Goal: Task Accomplishment & Management: Manage account settings

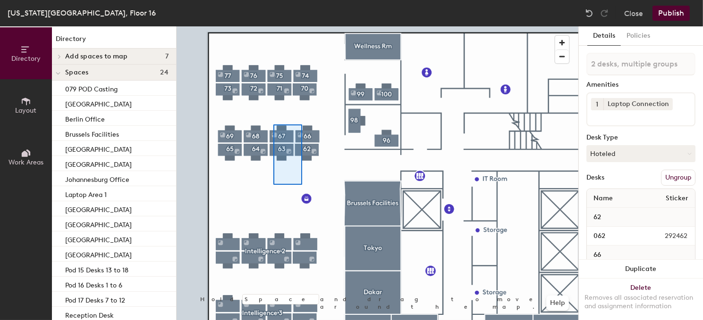
type input "4 desks, multiple groups"
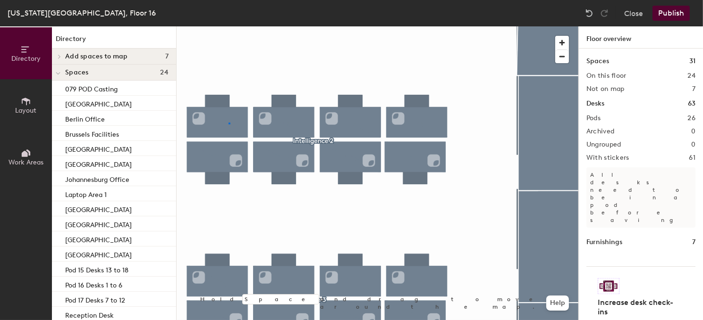
click at [229, 26] on div at bounding box center [378, 26] width 402 height 0
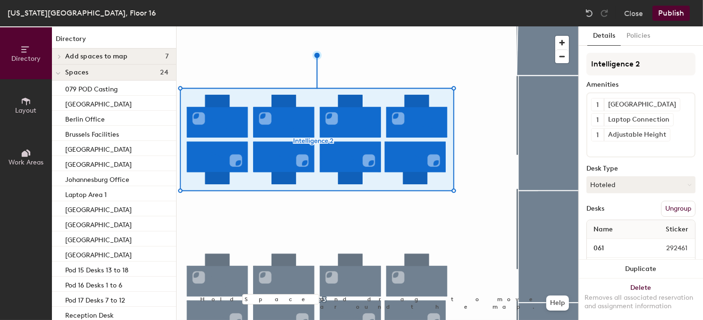
click at [661, 207] on button "Ungroup" at bounding box center [678, 209] width 34 height 16
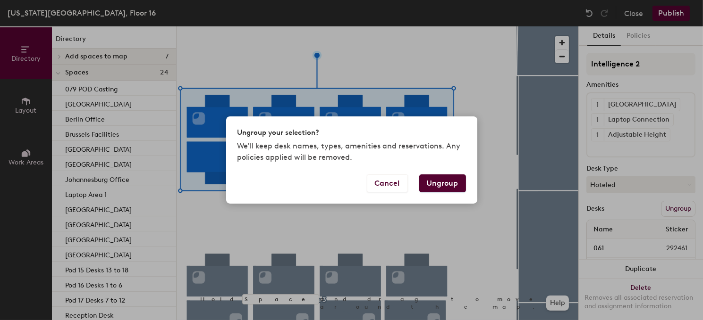
click at [457, 180] on button "Ungroup" at bounding box center [442, 184] width 47 height 18
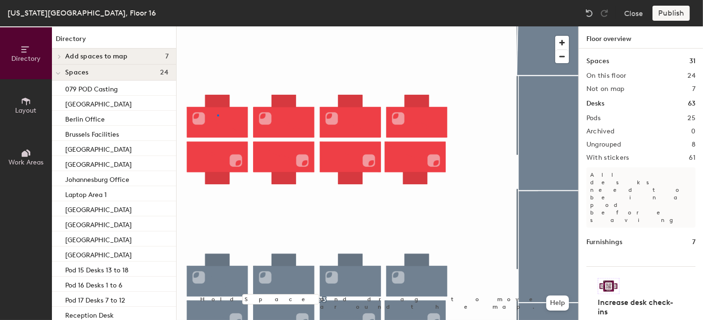
click at [218, 26] on div at bounding box center [378, 26] width 402 height 0
click at [468, 320] on html "Skip navigation Schedule Office People Analytics Visits Deliveries Services Man…" at bounding box center [351, 160] width 703 height 320
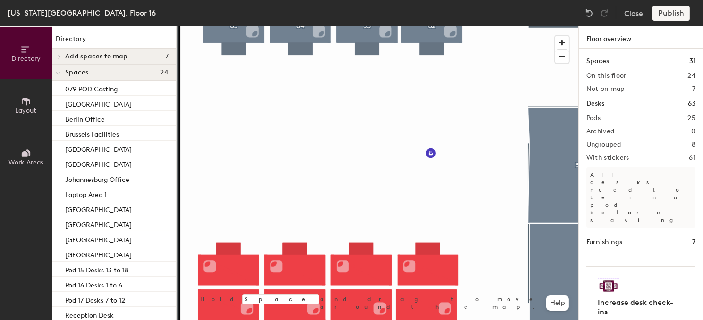
click at [330, 26] on div at bounding box center [378, 26] width 402 height 0
click at [251, 26] on div at bounding box center [378, 26] width 402 height 0
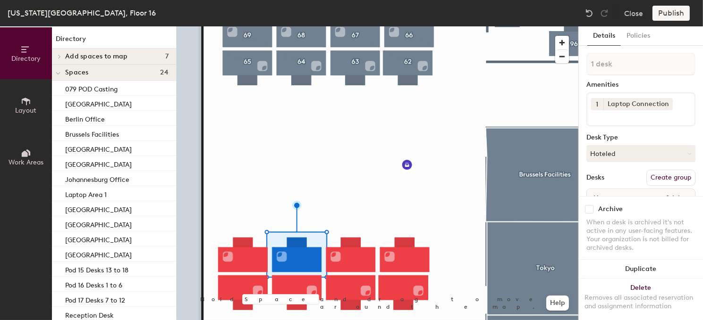
click at [245, 26] on div at bounding box center [378, 26] width 402 height 0
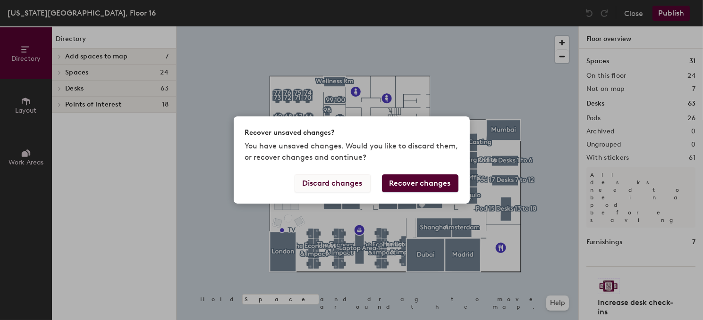
click at [348, 184] on button "Discard changes" at bounding box center [333, 184] width 76 height 18
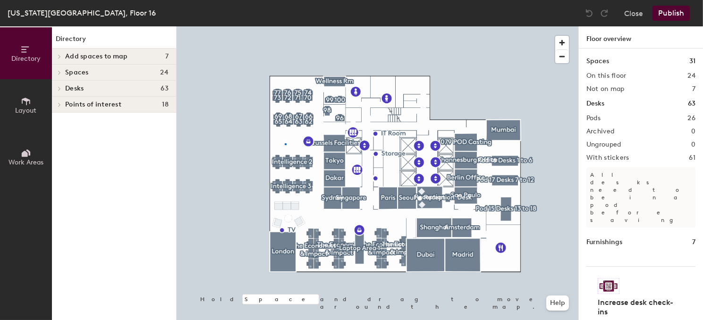
click at [285, 26] on div at bounding box center [378, 26] width 402 height 0
click at [289, 26] on div at bounding box center [378, 26] width 402 height 0
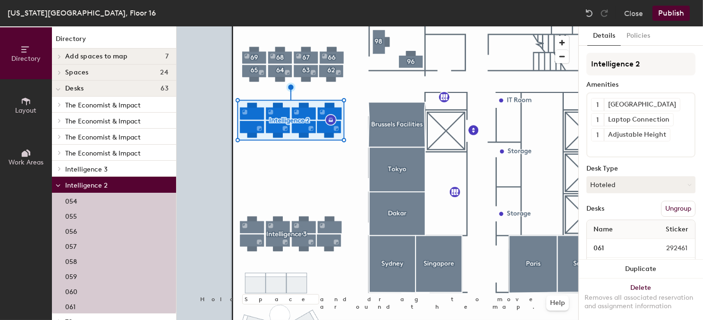
click at [277, 26] on div at bounding box center [378, 26] width 402 height 0
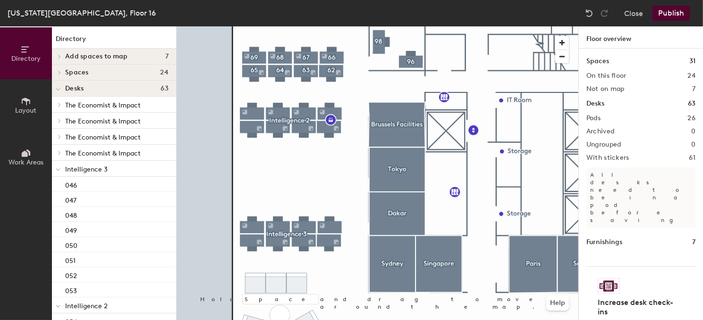
click at [286, 26] on div at bounding box center [378, 26] width 402 height 0
click at [282, 26] on div at bounding box center [378, 26] width 402 height 0
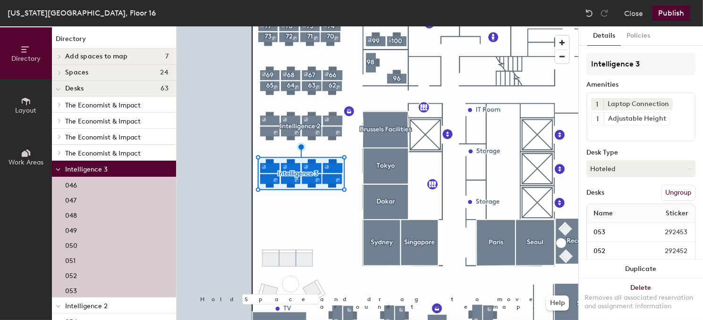
click at [354, 26] on div at bounding box center [378, 26] width 402 height 0
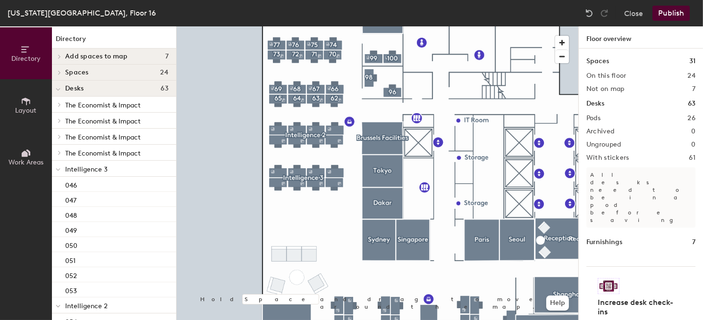
click at [300, 26] on div at bounding box center [378, 26] width 402 height 0
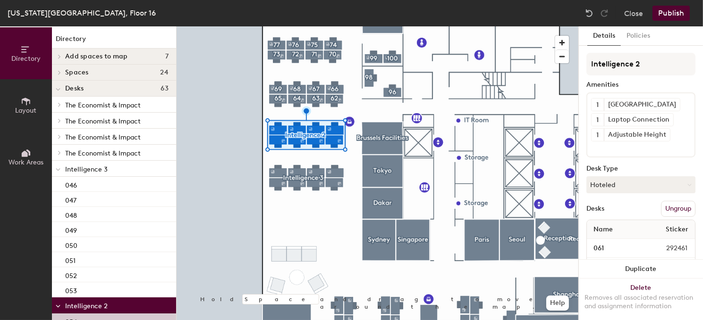
click at [674, 207] on button "Ungroup" at bounding box center [678, 209] width 34 height 16
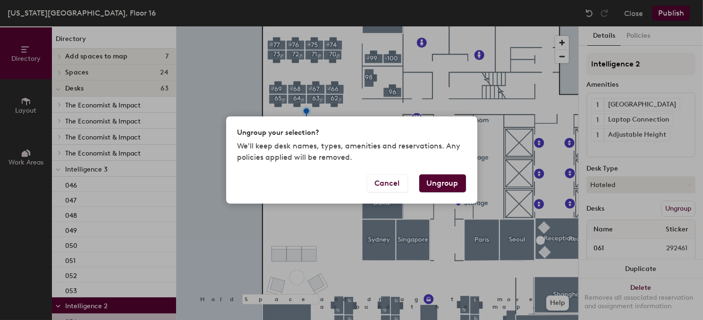
click at [432, 182] on button "Ungroup" at bounding box center [442, 184] width 47 height 18
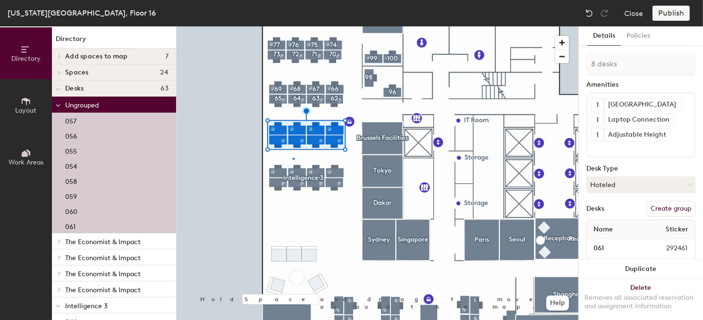
click at [293, 26] on div at bounding box center [378, 26] width 402 height 0
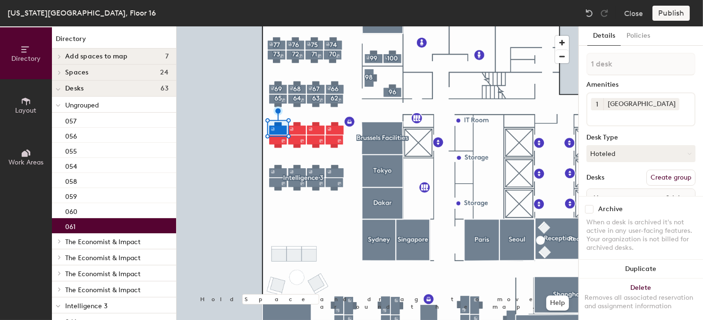
drag, startPoint x: 653, startPoint y: 175, endPoint x: 649, endPoint y: 169, distance: 7.5
click at [652, 173] on button "Create group" at bounding box center [670, 178] width 49 height 16
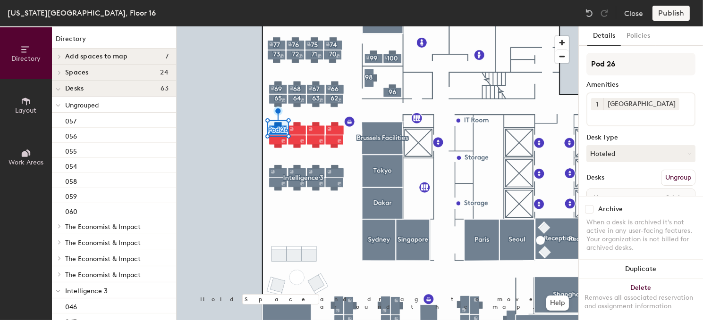
drag, startPoint x: 617, startPoint y: 66, endPoint x: 581, endPoint y: 71, distance: 36.7
click at [581, 71] on div "Details Policies Pod 26 Amenities 1 MAC Station Desk Type Hoteled Desks Ungroup…" at bounding box center [641, 173] width 124 height 294
type input "61"
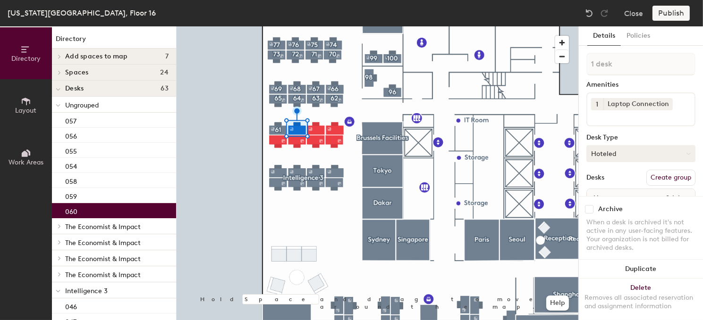
drag, startPoint x: 657, startPoint y: 179, endPoint x: 651, endPoint y: 158, distance: 22.0
click at [658, 178] on button "Create group" at bounding box center [670, 178] width 49 height 16
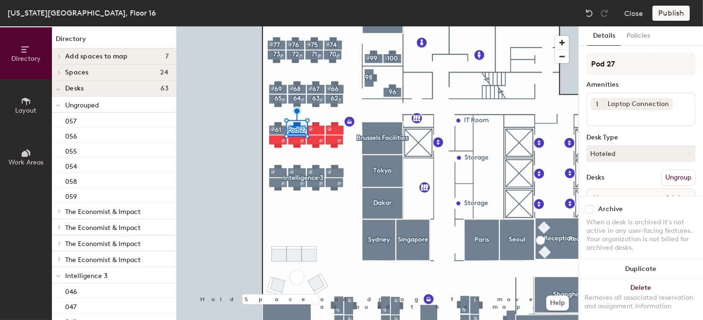
drag, startPoint x: 623, startPoint y: 67, endPoint x: 585, endPoint y: 65, distance: 37.3
click at [585, 65] on div "Details Policies Pod 27 Amenities 1 Laptop Connection Desk Type Hoteled Desks U…" at bounding box center [641, 173] width 124 height 294
type input "60"
click at [316, 26] on div at bounding box center [378, 26] width 402 height 0
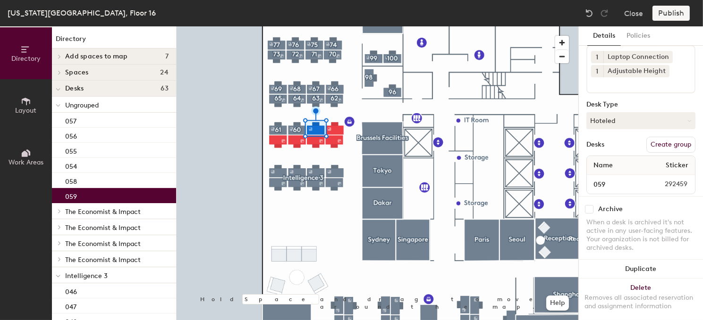
click at [656, 144] on button "Create group" at bounding box center [670, 145] width 49 height 16
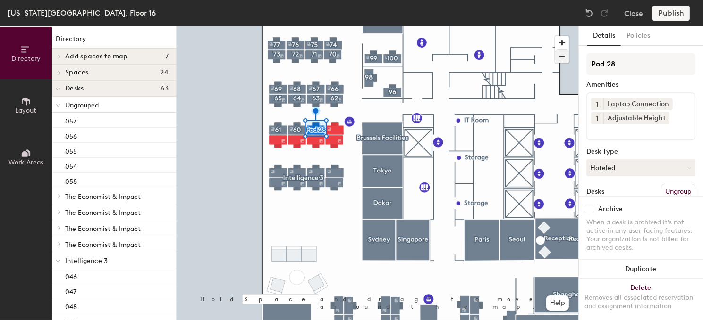
drag, startPoint x: 625, startPoint y: 64, endPoint x: 565, endPoint y: 61, distance: 60.5
click at [565, 61] on div "Directory Layout Work Areas Directory Add spaces to map 7 Conference room 1 Fac…" at bounding box center [351, 173] width 703 height 294
type input "59"
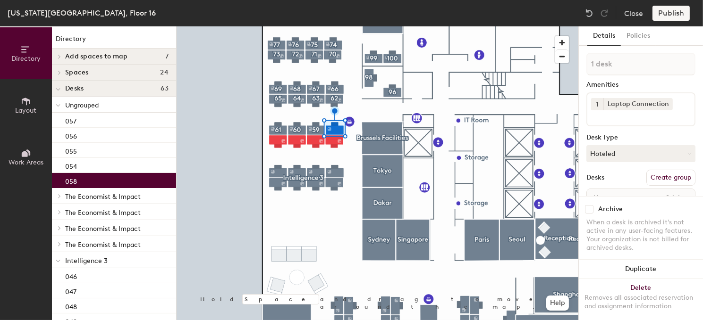
click at [649, 177] on button "Create group" at bounding box center [670, 178] width 49 height 16
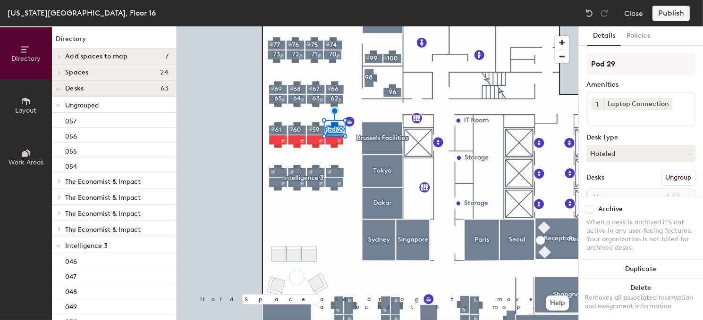
drag, startPoint x: 626, startPoint y: 61, endPoint x: 581, endPoint y: 62, distance: 44.9
click at [581, 62] on div "Details Policies Pod 29 Amenities 1 Laptop Connection Desk Type Hoteled Desks U…" at bounding box center [641, 173] width 124 height 294
type input "58"
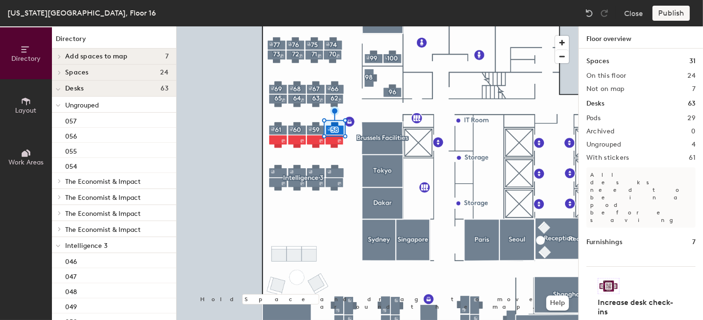
click at [278, 26] on div at bounding box center [378, 26] width 402 height 0
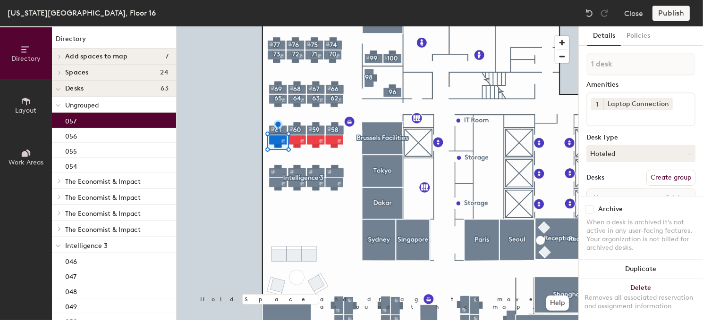
click at [658, 177] on button "Create group" at bounding box center [670, 178] width 49 height 16
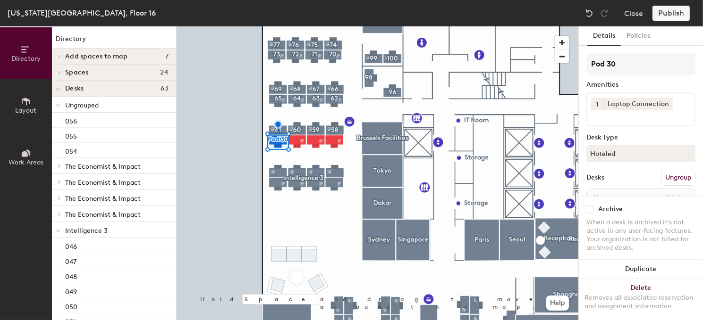
drag, startPoint x: 619, startPoint y: 63, endPoint x: 579, endPoint y: 63, distance: 39.6
click at [579, 63] on div "Details Policies Pod 30 Amenities 1 Laptop Connection Desk Type Hoteled Desks U…" at bounding box center [641, 173] width 124 height 294
type input "57"
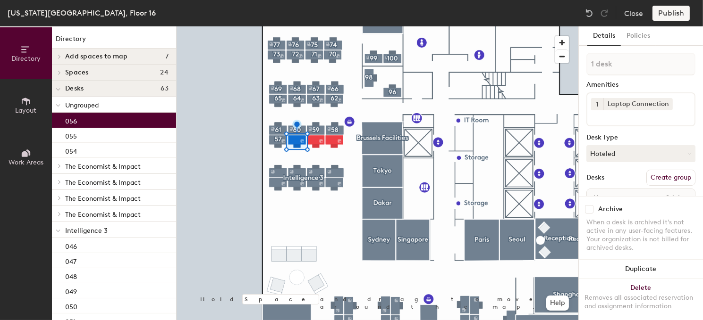
drag, startPoint x: 664, startPoint y: 177, endPoint x: 656, endPoint y: 162, distance: 16.3
click at [664, 174] on button "Create group" at bounding box center [670, 178] width 49 height 16
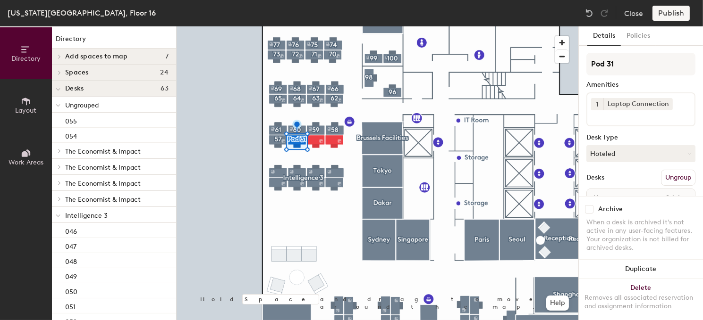
drag, startPoint x: 625, startPoint y: 64, endPoint x: 579, endPoint y: 62, distance: 46.3
click at [579, 62] on div "Details Policies Pod 31 Amenities 1 Laptop Connection Desk Type Hoteled Desks U…" at bounding box center [641, 173] width 124 height 294
type input "56"
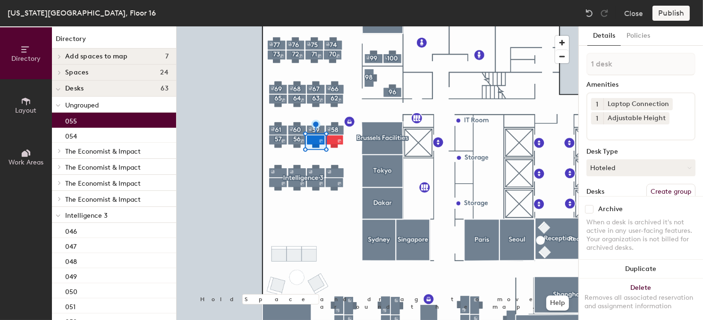
click at [659, 185] on button "Create group" at bounding box center [670, 192] width 49 height 16
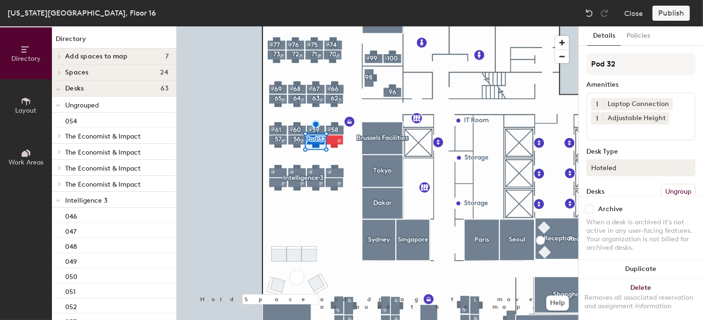
click at [640, 166] on button "Hoteled" at bounding box center [640, 168] width 109 height 17
drag, startPoint x: 640, startPoint y: 61, endPoint x: 582, endPoint y: 67, distance: 57.8
click at [582, 67] on div "Details Policies Pod 32 Amenities 1 Laptop Connection 1 Adjustable Height Desk …" at bounding box center [641, 173] width 124 height 294
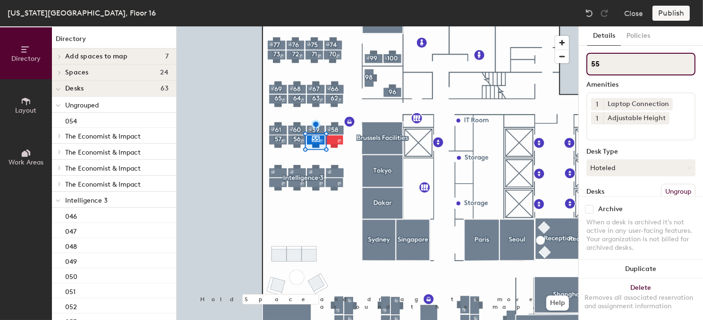
type input "55"
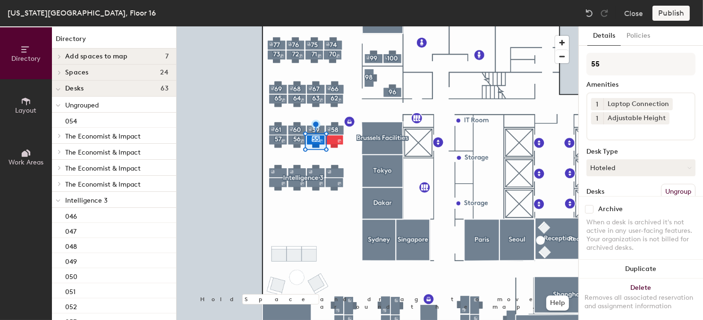
click at [661, 185] on button "Ungroup" at bounding box center [678, 192] width 34 height 16
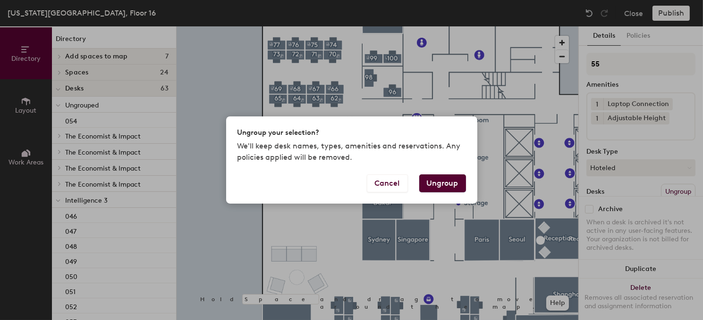
click at [438, 219] on div "Ungroup your selection? We'll keep desk names, types, amenities and reservation…" at bounding box center [351, 160] width 703 height 320
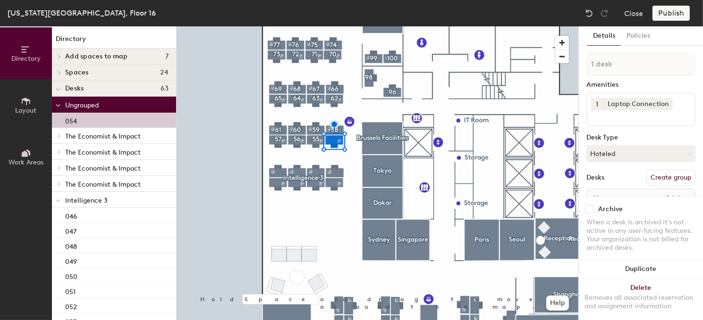
click at [658, 175] on button "Create group" at bounding box center [670, 178] width 49 height 16
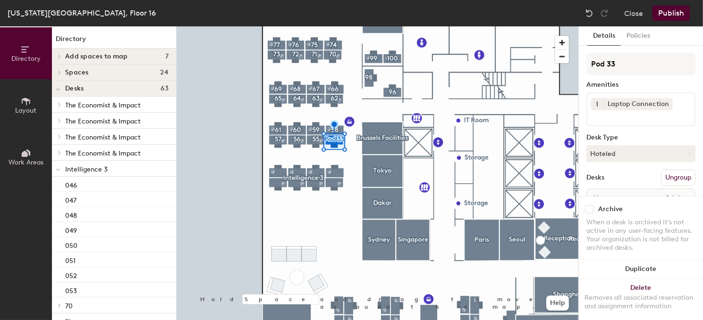
click at [552, 69] on div "Directory Layout Work Areas Directory Add spaces to map 7 Conference room 1 Fac…" at bounding box center [351, 173] width 703 height 294
type input "54"
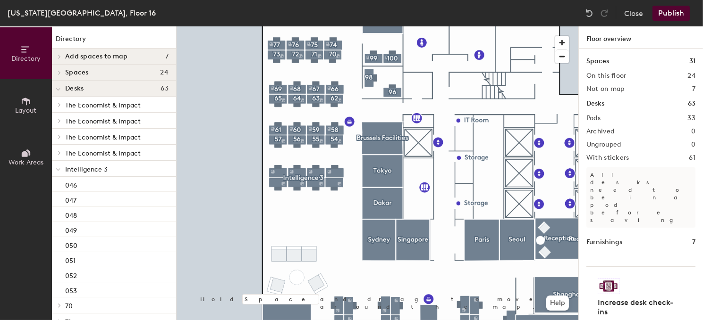
click at [278, 26] on div at bounding box center [378, 26] width 402 height 0
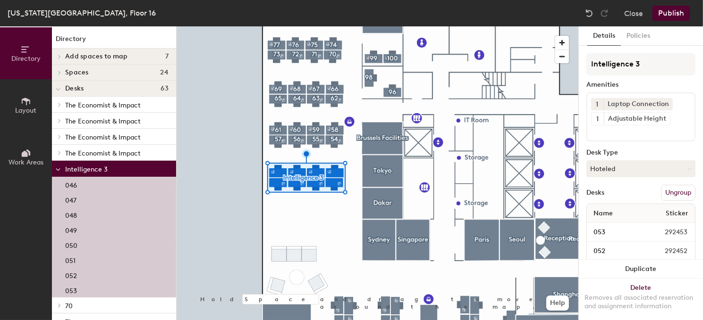
click at [669, 190] on button "Ungroup" at bounding box center [678, 193] width 34 height 16
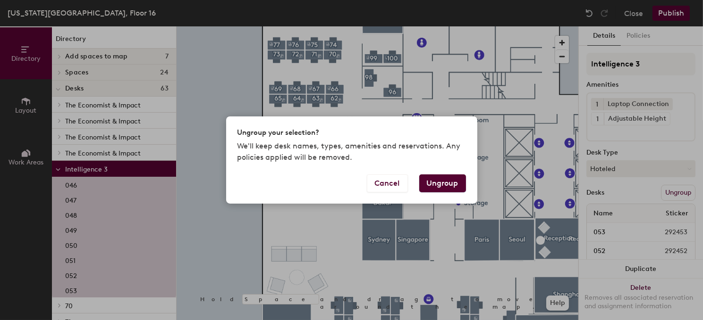
click at [433, 183] on button "Ungroup" at bounding box center [442, 184] width 47 height 18
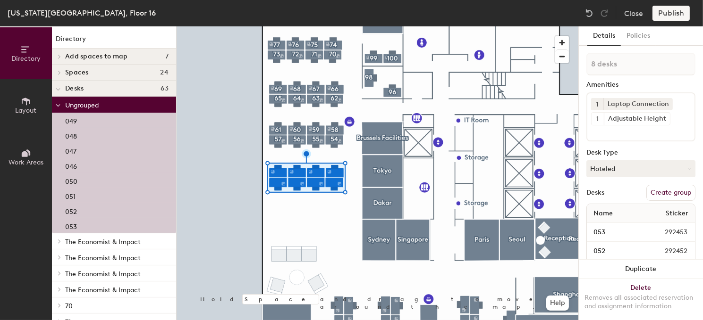
type input "1 desk"
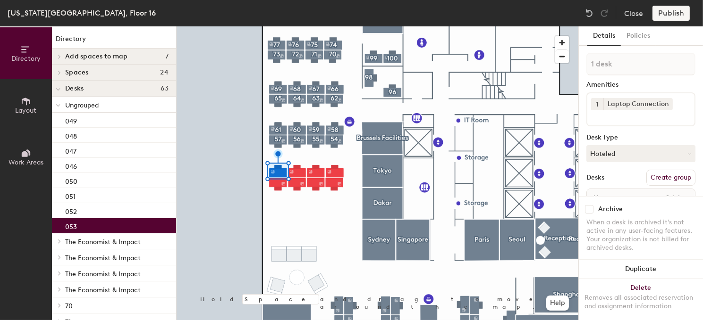
click at [657, 175] on button "Create group" at bounding box center [670, 178] width 49 height 16
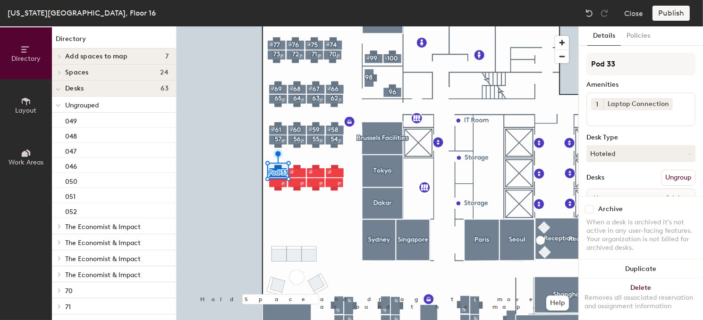
click at [550, 72] on div "Directory Layout Work Areas Directory Add spaces to map 7 Conference room 1 Fac…" at bounding box center [351, 173] width 703 height 294
type input "53"
click at [296, 26] on div at bounding box center [378, 26] width 402 height 0
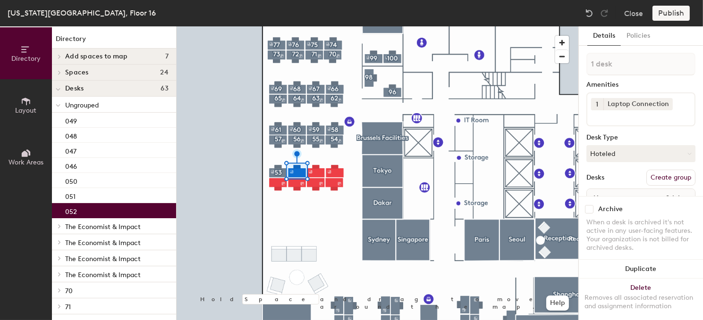
click at [669, 177] on button "Create group" at bounding box center [670, 178] width 49 height 16
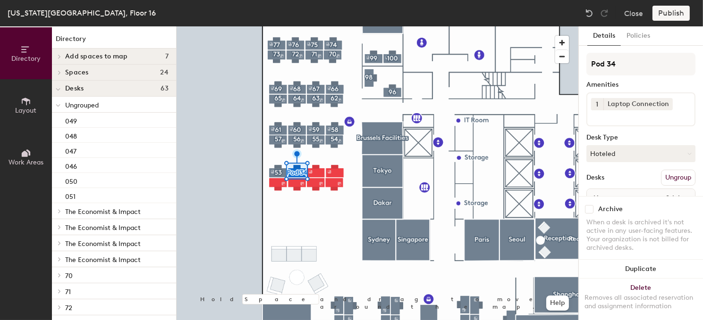
click at [565, 75] on div "Directory Layout Work Areas Directory Add spaces to map 7 Conference room 1 Fac…" at bounding box center [351, 173] width 703 height 294
type input "52"
drag, startPoint x: 624, startPoint y: 63, endPoint x: 579, endPoint y: 72, distance: 46.3
click at [320, 26] on div at bounding box center [378, 26] width 402 height 0
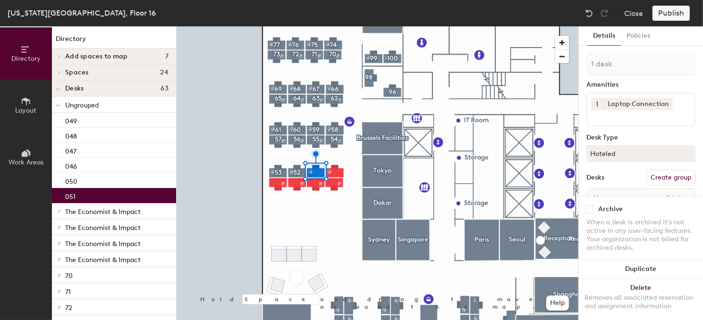
drag, startPoint x: 674, startPoint y: 174, endPoint x: 670, endPoint y: 165, distance: 10.4
click at [674, 174] on button "Create group" at bounding box center [670, 178] width 49 height 16
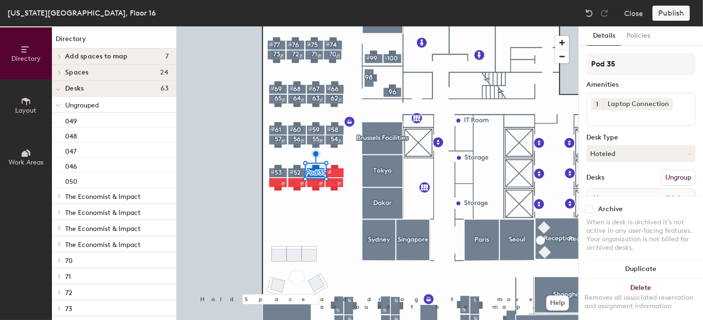
click at [565, 66] on div "Directory Layout Work Areas Directory Add spaces to map 7 Conference room 1 Fac…" at bounding box center [351, 173] width 703 height 294
type input "51"
drag, startPoint x: 634, startPoint y: 63, endPoint x: 330, endPoint y: 169, distance: 322.1
click at [330, 26] on div at bounding box center [378, 26] width 402 height 0
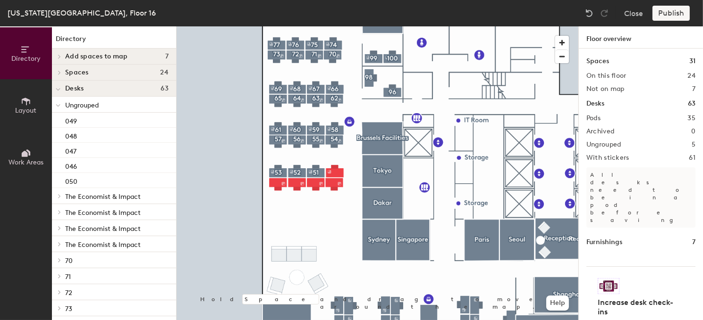
click at [339, 26] on div at bounding box center [378, 26] width 402 height 0
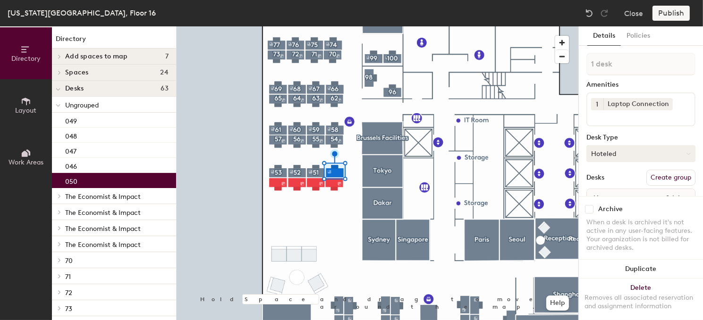
drag, startPoint x: 654, startPoint y: 177, endPoint x: 666, endPoint y: 146, distance: 32.9
click at [654, 175] on button "Create group" at bounding box center [670, 178] width 49 height 16
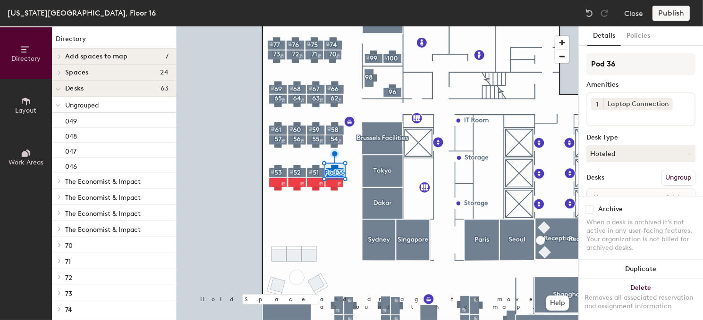
drag, startPoint x: 622, startPoint y: 62, endPoint x: 580, endPoint y: 59, distance: 41.7
click at [580, 59] on div "Details Policies Pod 36 Amenities 1 Laptop Connection Desk Type Hoteled Desks U…" at bounding box center [641, 173] width 124 height 294
type input "50"
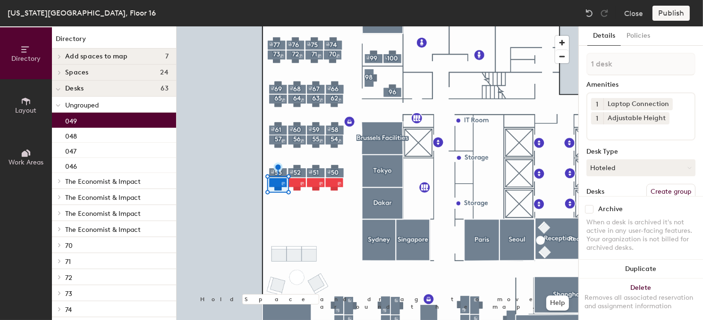
click at [646, 184] on button "Create group" at bounding box center [670, 192] width 49 height 16
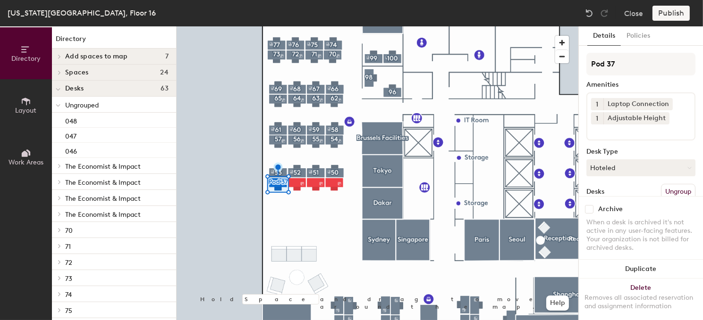
click at [578, 68] on div "Directory Layout Work Areas Directory Add spaces to map 7 Conference room 1 Fac…" at bounding box center [351, 173] width 703 height 294
type input "49"
click at [298, 26] on div at bounding box center [378, 26] width 402 height 0
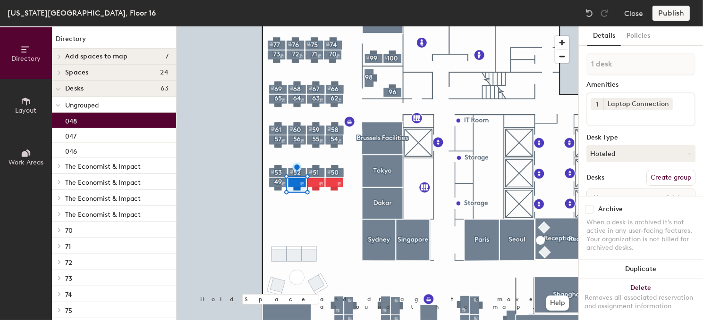
click at [661, 178] on button "Create group" at bounding box center [670, 178] width 49 height 16
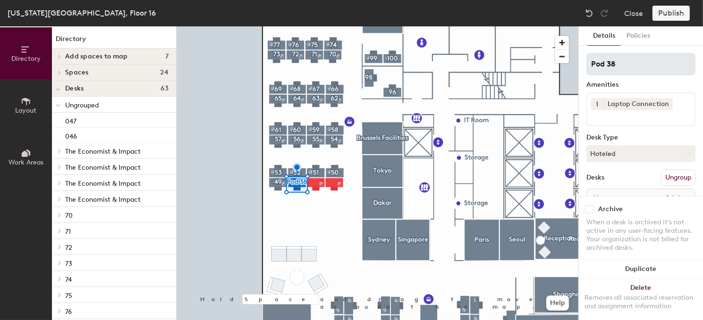
drag, startPoint x: 629, startPoint y: 66, endPoint x: 587, endPoint y: 63, distance: 41.6
click at [587, 63] on input "Pod 38" at bounding box center [640, 64] width 109 height 23
type input "48"
click at [312, 26] on div at bounding box center [378, 26] width 402 height 0
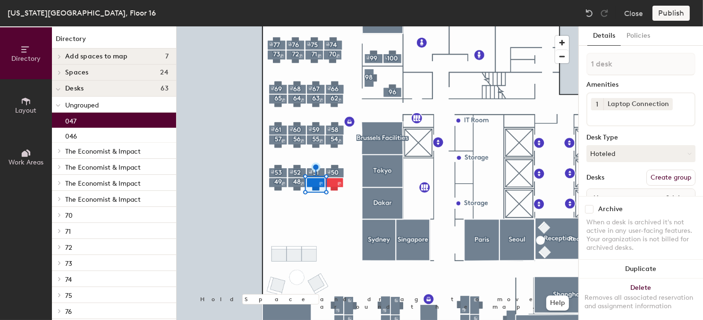
drag, startPoint x: 654, startPoint y: 177, endPoint x: 652, endPoint y: 170, distance: 6.9
click at [655, 174] on button "Create group" at bounding box center [670, 178] width 49 height 16
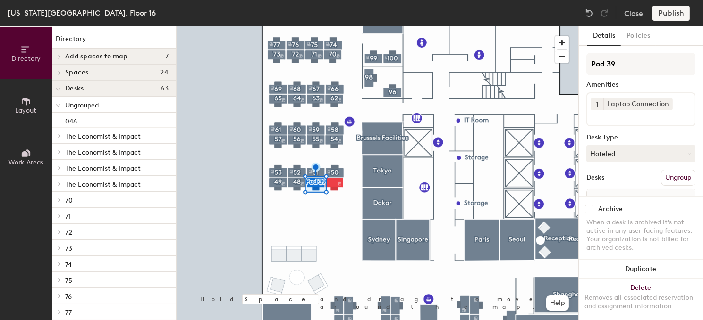
click at [574, 63] on div "Directory Layout Work Areas Directory Add spaces to map 7 Conference room 1 Fac…" at bounding box center [351, 173] width 703 height 294
type input "47"
click at [337, 26] on div at bounding box center [378, 26] width 402 height 0
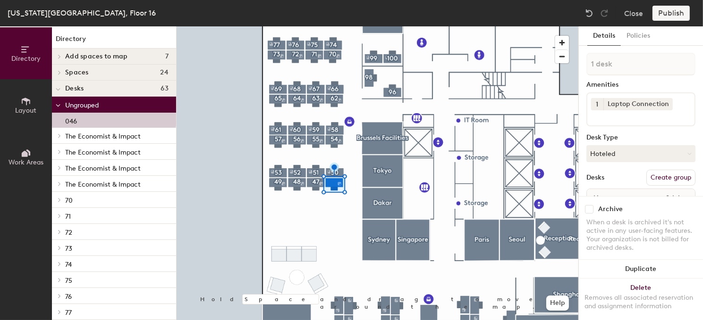
drag, startPoint x: 660, startPoint y: 178, endPoint x: 646, endPoint y: 166, distance: 18.4
click at [658, 174] on button "Create group" at bounding box center [670, 178] width 49 height 16
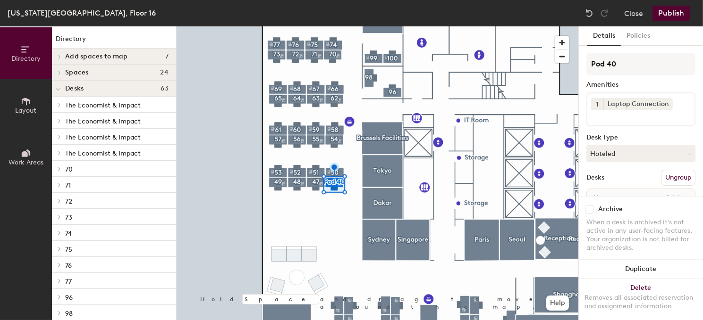
drag, startPoint x: 623, startPoint y: 64, endPoint x: 586, endPoint y: 66, distance: 37.3
click at [586, 66] on div "Details Policies Pod 40 Amenities 1 Laptop Connection Desk Type Hoteled Desks U…" at bounding box center [641, 173] width 124 height 294
type input "46"
click at [291, 26] on div at bounding box center [378, 26] width 402 height 0
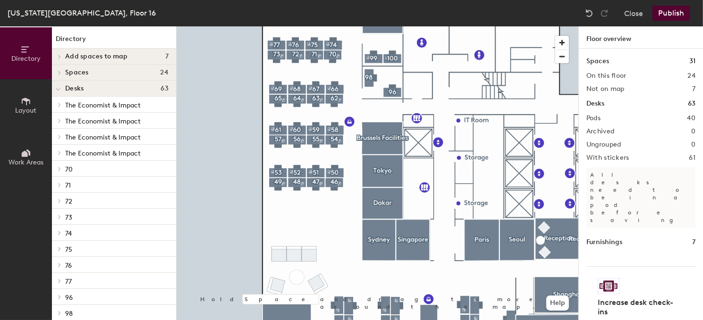
click at [666, 11] on button "Publish" at bounding box center [670, 13] width 37 height 15
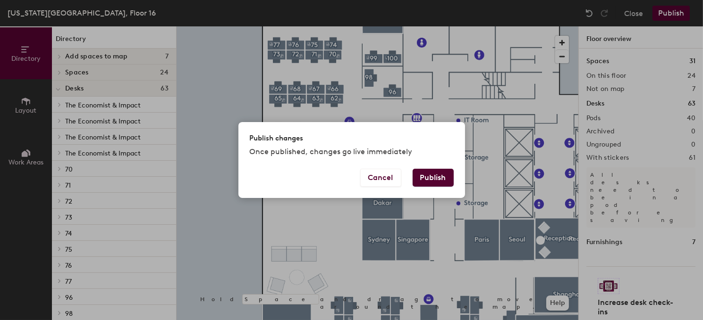
click at [436, 184] on button "Publish" at bounding box center [433, 178] width 41 height 18
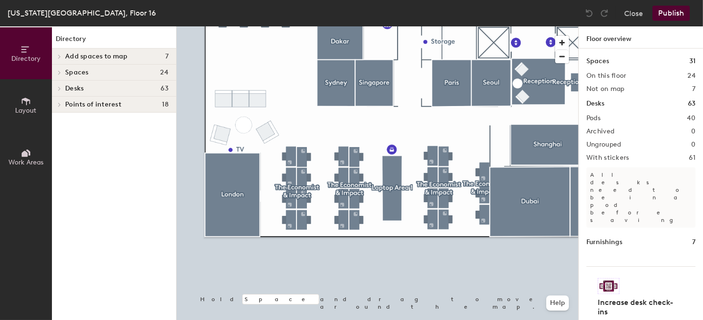
click at [278, 26] on div at bounding box center [378, 26] width 402 height 0
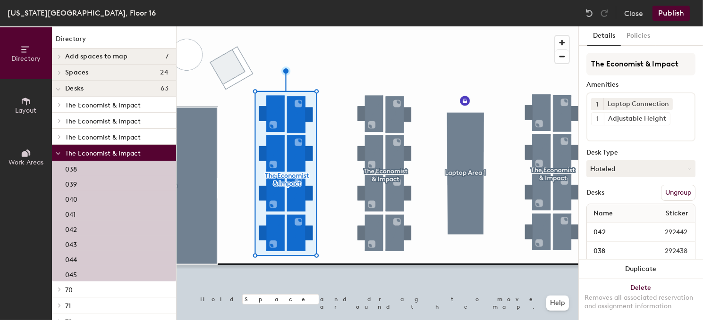
click at [677, 192] on button "Ungroup" at bounding box center [678, 193] width 34 height 16
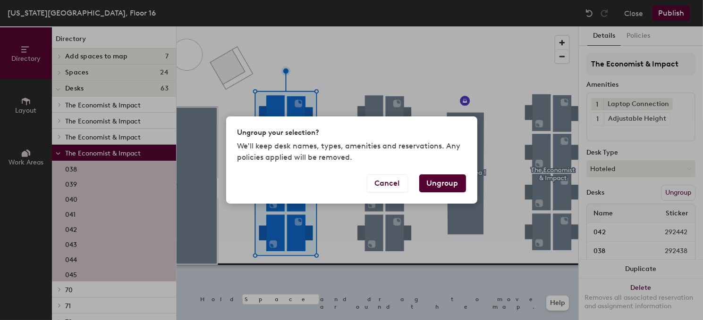
click at [430, 185] on button "Ungroup" at bounding box center [442, 184] width 47 height 18
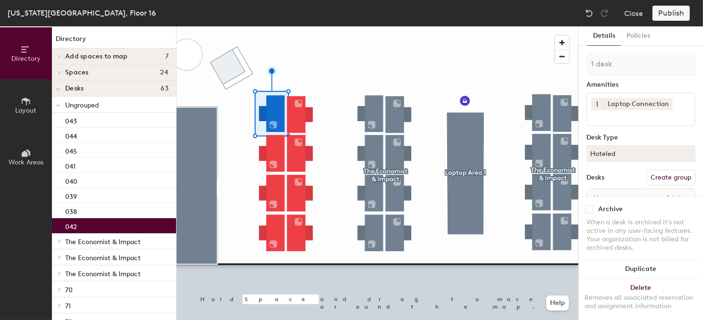
click at [652, 177] on button "Create group" at bounding box center [670, 178] width 49 height 16
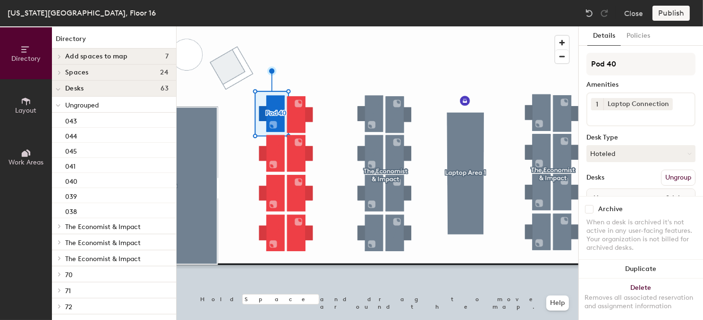
click at [540, 66] on div "Directory Layout Work Areas Directory Add spaces to map 7 Conference room 1 Fac…" at bounding box center [351, 173] width 703 height 294
type input "42"
click at [274, 26] on div at bounding box center [378, 26] width 402 height 0
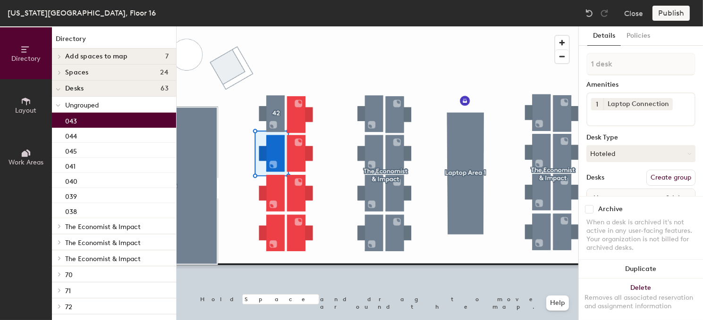
click at [652, 175] on button "Create group" at bounding box center [670, 178] width 49 height 16
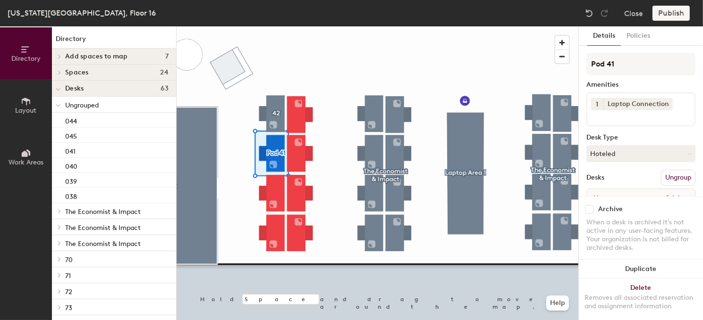
click at [534, 69] on div "Directory Layout Work Areas Directory Add spaces to map 7 Conference room 1 Fac…" at bounding box center [351, 173] width 703 height 294
type input "43"
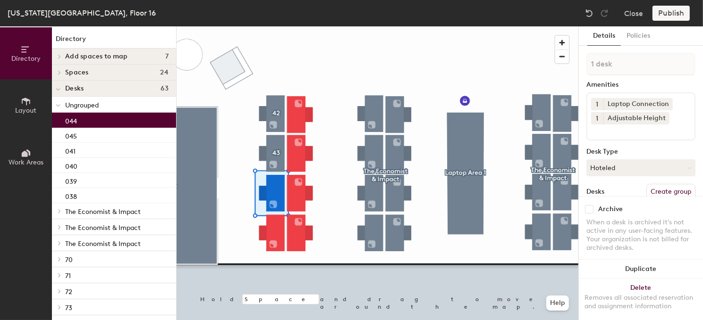
click at [652, 187] on button "Create group" at bounding box center [670, 192] width 49 height 16
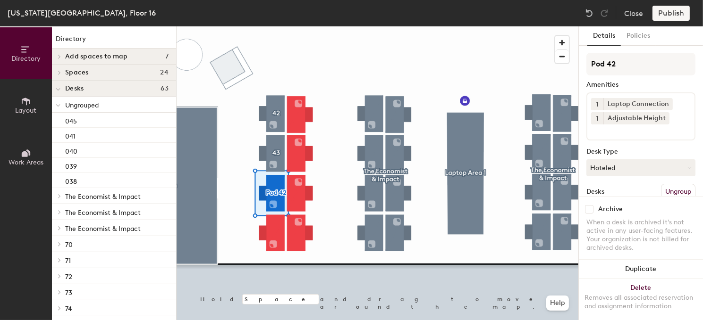
click at [547, 76] on div "Directory Layout Work Areas Directory Add spaces to map 7 Conference room 1 Fac…" at bounding box center [351, 173] width 703 height 294
type input "44"
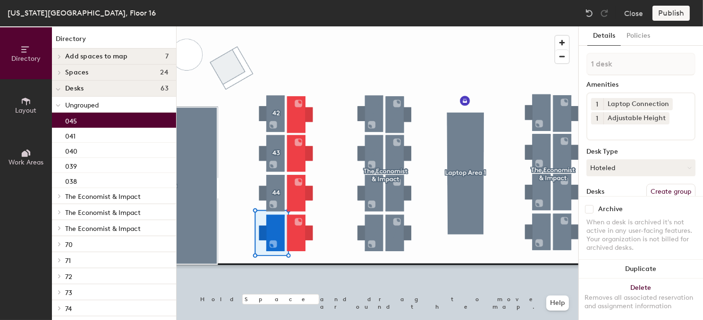
click at [652, 185] on button "Create group" at bounding box center [670, 192] width 49 height 16
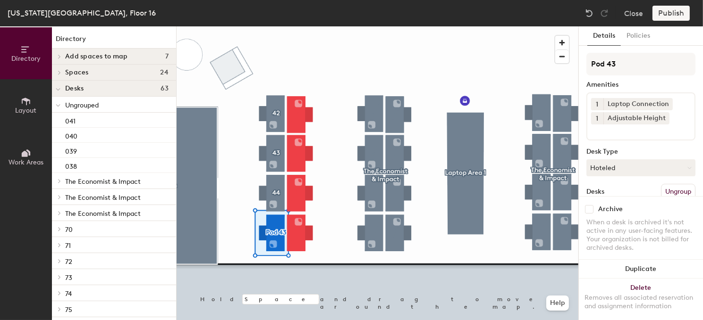
click at [547, 73] on div "Directory Layout Work Areas Directory Add spaces to map 7 Conference room 1 Fac…" at bounding box center [351, 173] width 703 height 294
type input "45"
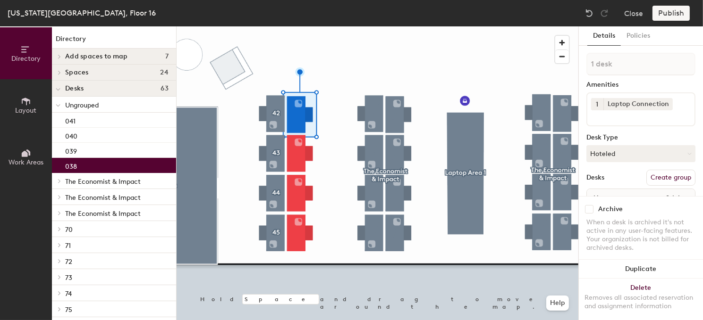
click at [659, 175] on button "Create group" at bounding box center [670, 178] width 49 height 16
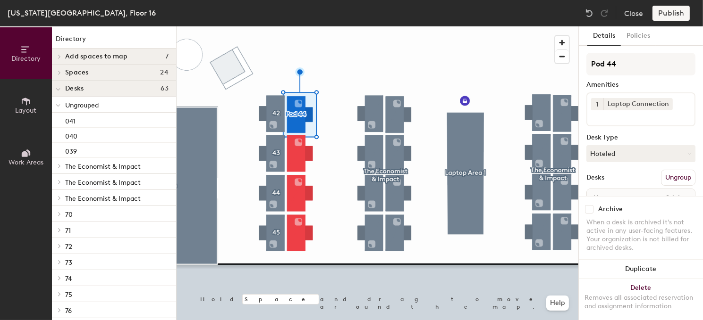
click at [557, 74] on div "Directory Layout Work Areas Directory Add spaces to map 7 Conference room 1 Fac…" at bounding box center [351, 173] width 703 height 294
type input "39"
drag, startPoint x: 626, startPoint y: 63, endPoint x: 582, endPoint y: 171, distance: 116.0
click at [301, 26] on div at bounding box center [378, 26] width 402 height 0
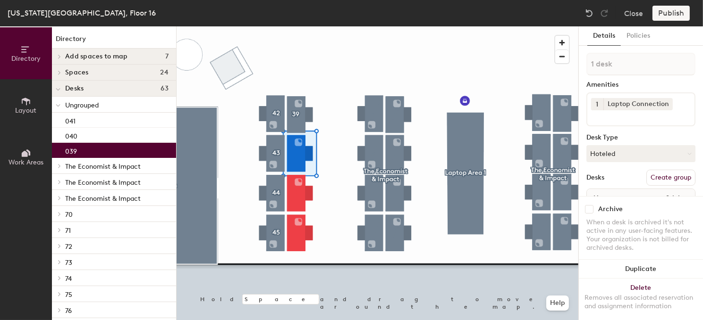
click at [278, 26] on div at bounding box center [378, 26] width 402 height 0
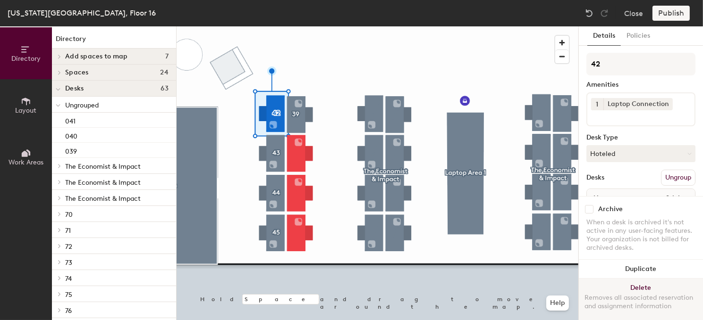
click at [642, 279] on button "Delete Removes all associated reservation and assignment information" at bounding box center [641, 300] width 124 height 42
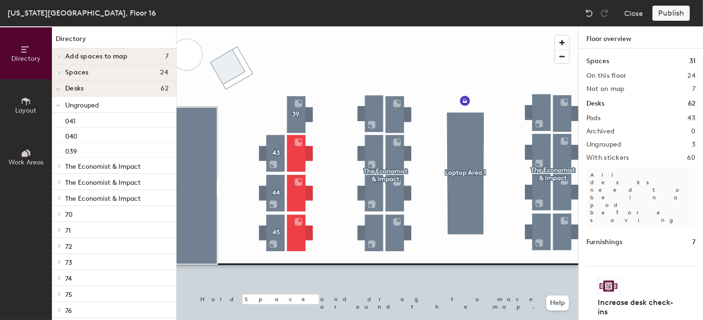
click at [295, 26] on div at bounding box center [378, 26] width 402 height 0
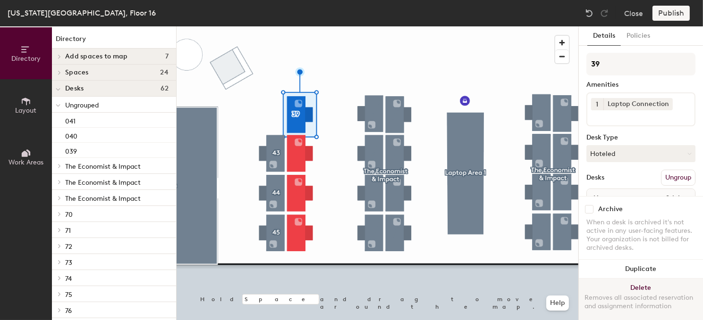
click at [639, 279] on button "Delete Removes all associated reservation and assignment information" at bounding box center [641, 300] width 124 height 42
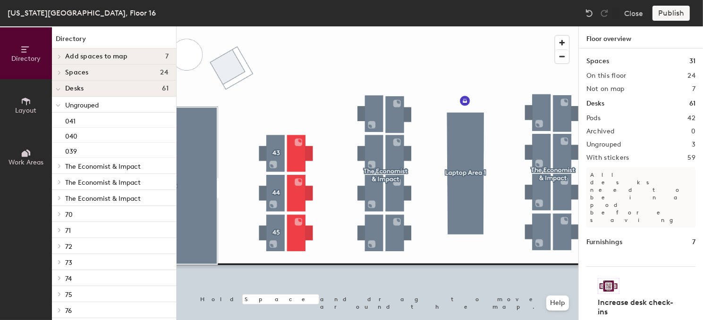
click at [269, 26] on div at bounding box center [378, 26] width 402 height 0
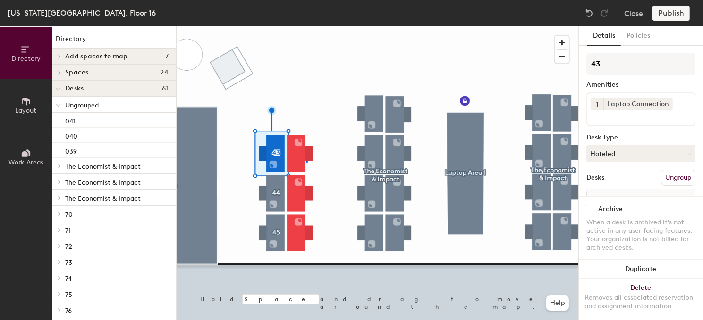
click at [306, 26] on div at bounding box center [378, 26] width 402 height 0
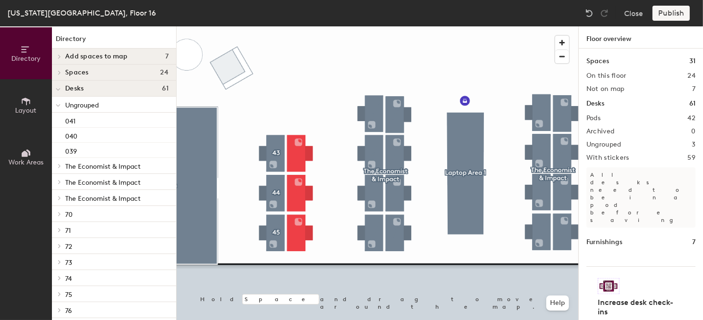
click at [296, 26] on div at bounding box center [378, 26] width 402 height 0
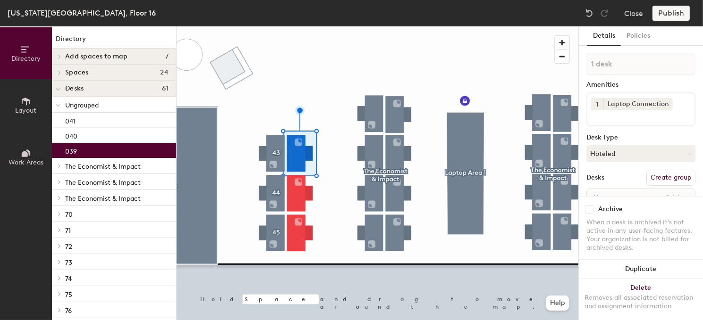
click at [652, 172] on button "Create group" at bounding box center [670, 178] width 49 height 16
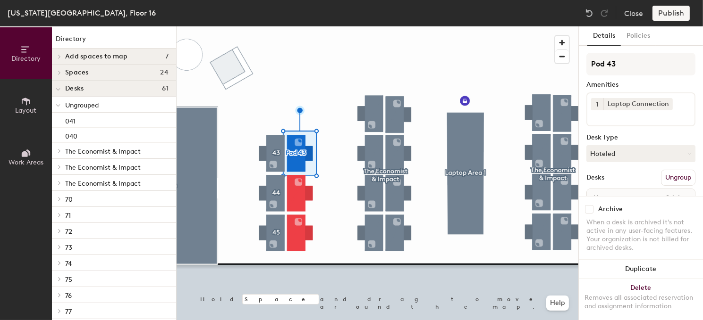
click at [531, 75] on div "Directory Layout Work Areas Directory Add spaces to map 7 Conference room 1 Fac…" at bounding box center [351, 173] width 703 height 294
type input "39"
click at [300, 26] on div at bounding box center [378, 26] width 402 height 0
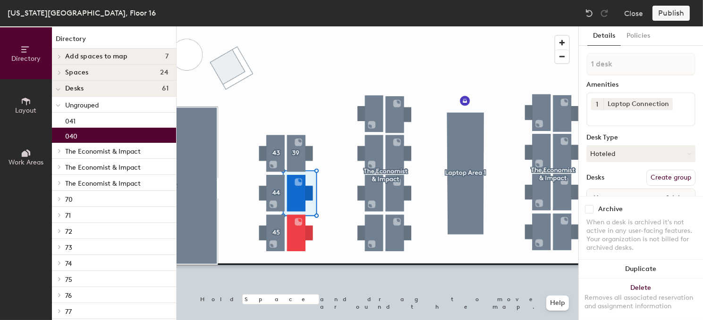
click at [671, 176] on button "Create group" at bounding box center [670, 178] width 49 height 16
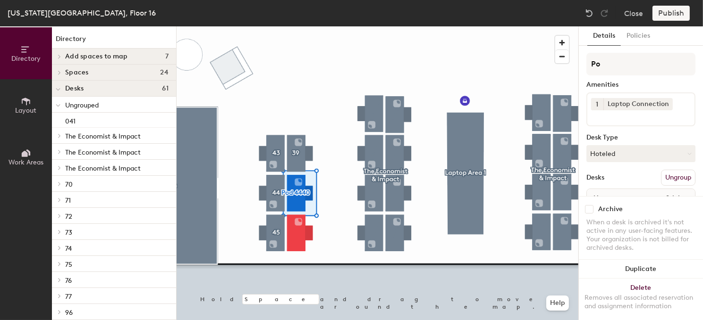
type input "P"
type input "40"
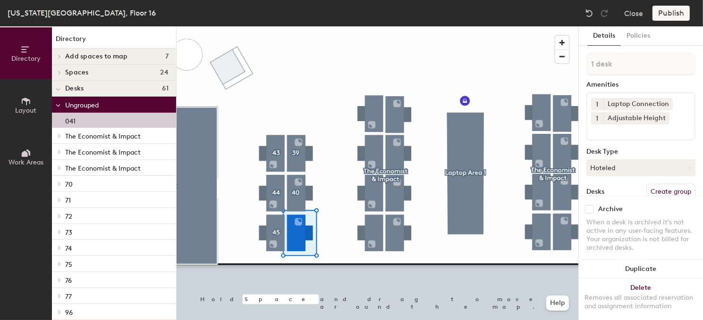
click at [659, 184] on button "Create group" at bounding box center [670, 192] width 49 height 16
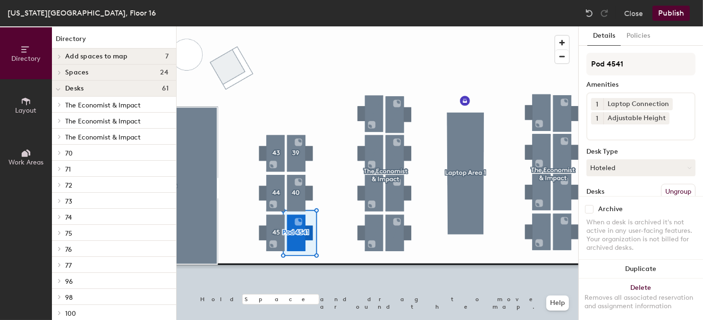
type input "Pod 4541"
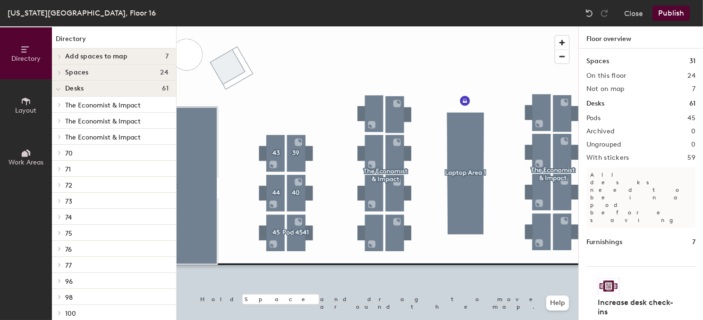
click at [388, 26] on div at bounding box center [378, 26] width 402 height 0
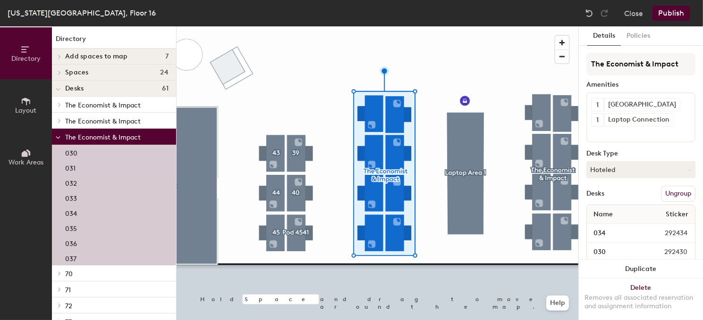
click at [667, 193] on button "Ungroup" at bounding box center [678, 194] width 34 height 16
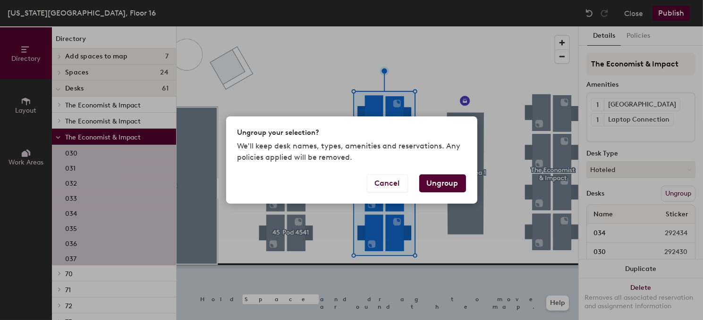
click at [441, 180] on button "Ungroup" at bounding box center [442, 184] width 47 height 18
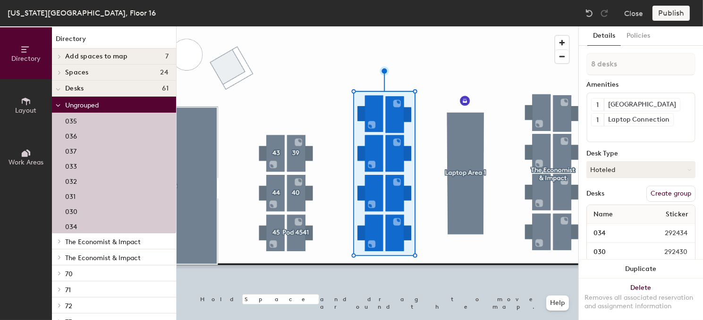
click at [338, 26] on div at bounding box center [378, 26] width 402 height 0
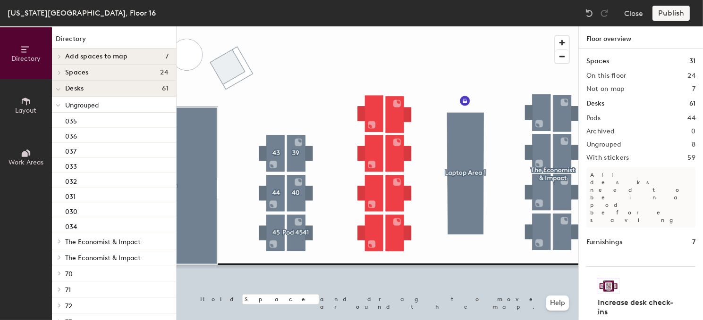
click at [371, 26] on div at bounding box center [378, 26] width 402 height 0
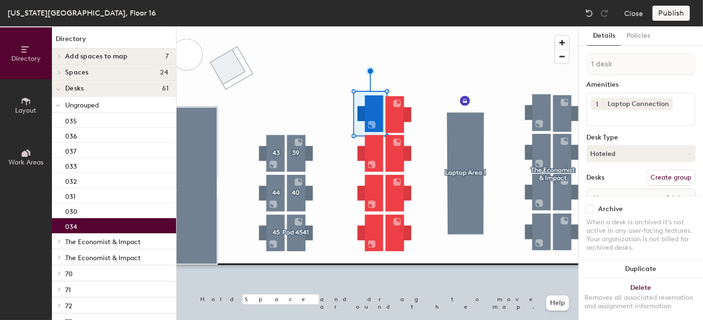
click at [652, 176] on button "Create group" at bounding box center [670, 178] width 49 height 16
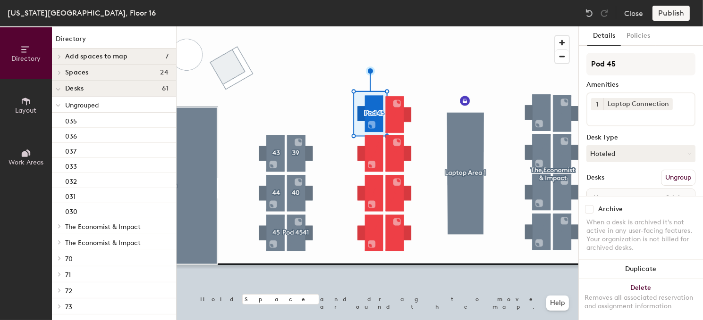
click at [551, 80] on div "Directory Layout Work Areas Directory Add spaces to map 7 Conference room 1 Fac…" at bounding box center [351, 173] width 703 height 294
type input "37"
type input "34"
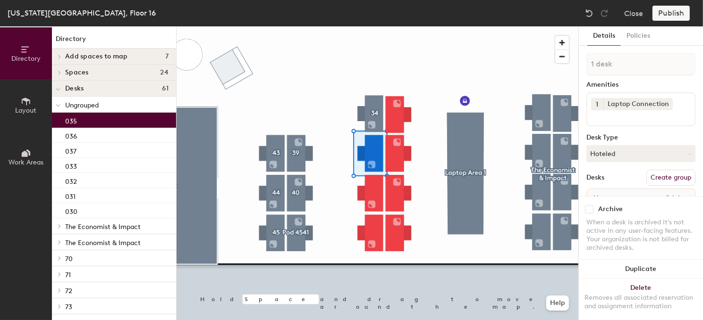
click at [648, 175] on button "Create group" at bounding box center [670, 178] width 49 height 16
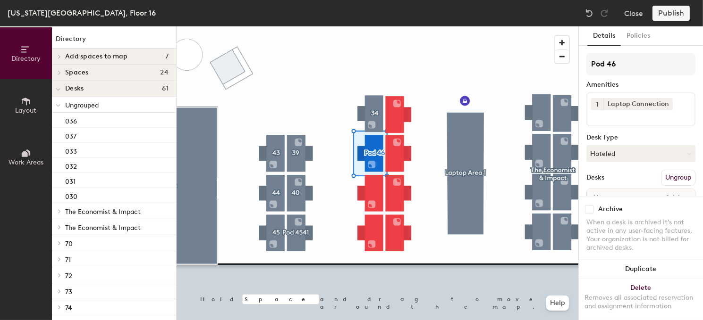
click at [568, 69] on div "Directory Layout Work Areas Directory Add spaces to map 7 Conference room 1 Fac…" at bounding box center [351, 173] width 703 height 294
type input "35"
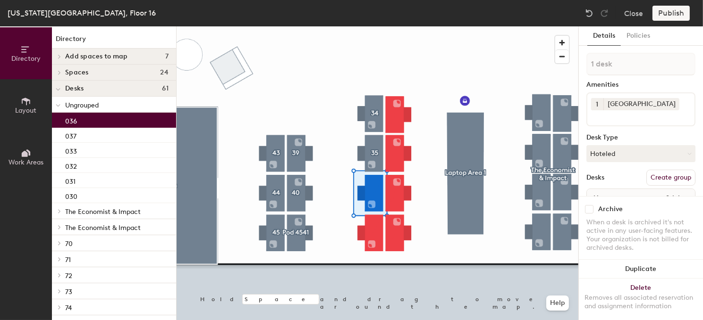
click at [677, 174] on button "Create group" at bounding box center [670, 178] width 49 height 16
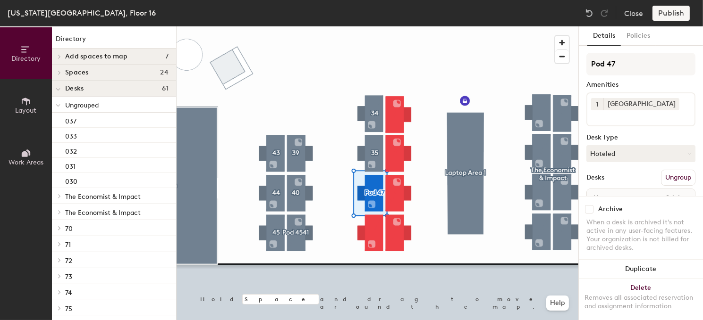
drag, startPoint x: 640, startPoint y: 66, endPoint x: 583, endPoint y: 69, distance: 56.7
click at [583, 69] on div "Details Policies Pod 47 Amenities 1 MAC Station Desk Type Hoteled Desks Ungroup…" at bounding box center [641, 173] width 124 height 294
type input "36"
click at [368, 26] on div at bounding box center [378, 26] width 402 height 0
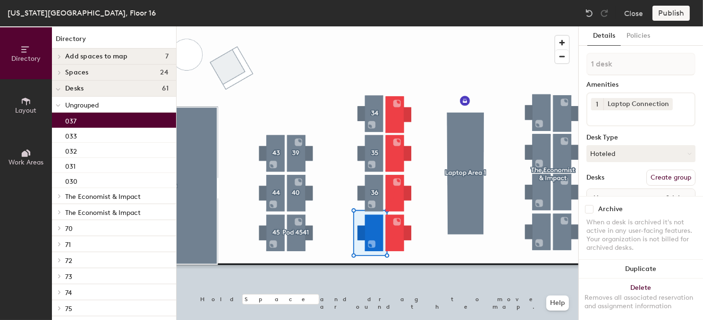
drag, startPoint x: 659, startPoint y: 177, endPoint x: 653, endPoint y: 164, distance: 14.1
click at [659, 174] on button "Create group" at bounding box center [670, 178] width 49 height 16
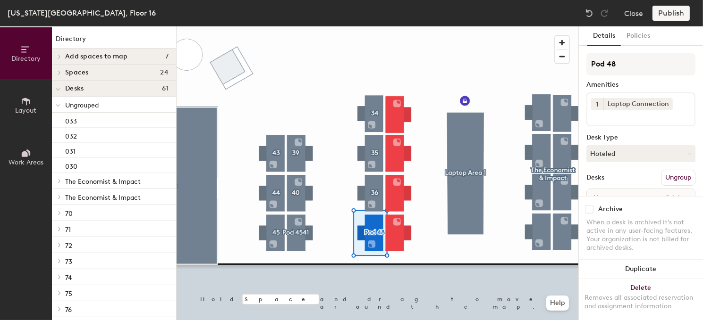
click at [525, 68] on div "Directory Layout Work Areas Directory Add spaces to map 7 Conference room 1 Fac…" at bounding box center [351, 173] width 703 height 294
type input "37"
click at [398, 26] on div at bounding box center [378, 26] width 402 height 0
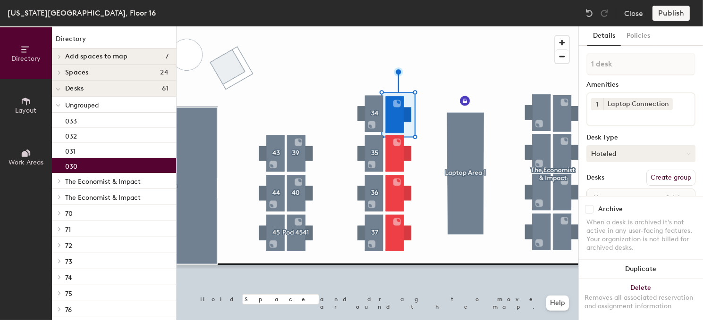
drag, startPoint x: 667, startPoint y: 176, endPoint x: 661, endPoint y: 152, distance: 24.3
click at [667, 172] on button "Create group" at bounding box center [670, 178] width 49 height 16
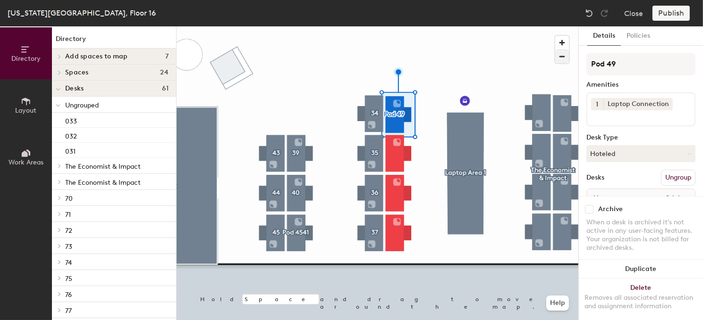
click at [550, 61] on div "Directory Layout Work Areas Directory Add spaces to map 7 Conference room 1 Fac…" at bounding box center [351, 173] width 703 height 294
type input "30"
click at [396, 26] on div at bounding box center [378, 26] width 402 height 0
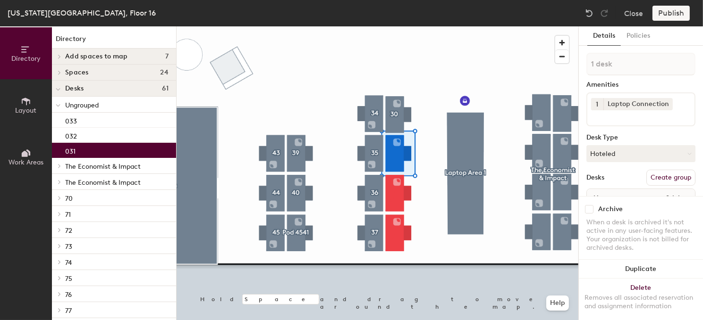
click at [663, 178] on button "Create group" at bounding box center [670, 178] width 49 height 16
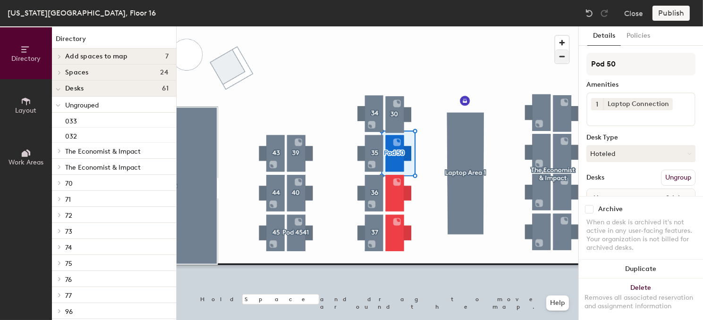
click at [526, 63] on div "Directory Layout Work Areas Directory Add spaces to map 7 Conference room 1 Fac…" at bounding box center [351, 173] width 703 height 294
type input "31"
drag, startPoint x: 623, startPoint y: 60, endPoint x: 394, endPoint y: 198, distance: 267.5
click at [394, 26] on div at bounding box center [378, 26] width 402 height 0
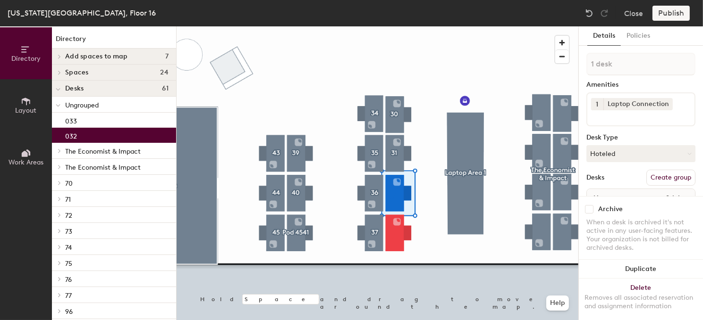
click at [666, 179] on button "Create group" at bounding box center [670, 178] width 49 height 16
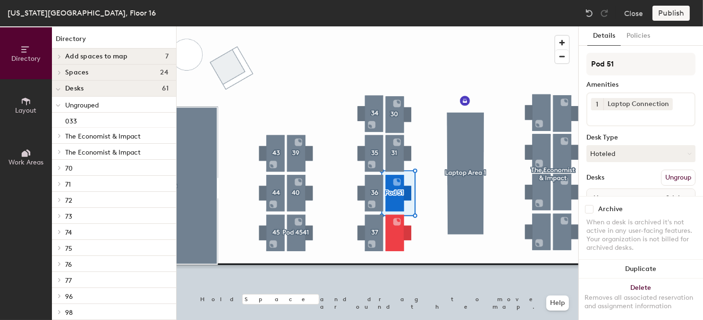
click at [542, 70] on div "Directory Layout Work Areas Directory Add spaces to map 7 Conference room 1 Fac…" at bounding box center [351, 173] width 703 height 294
type input "32"
drag, startPoint x: 636, startPoint y: 64, endPoint x: 397, endPoint y: 236, distance: 295.1
click at [397, 26] on div at bounding box center [378, 26] width 402 height 0
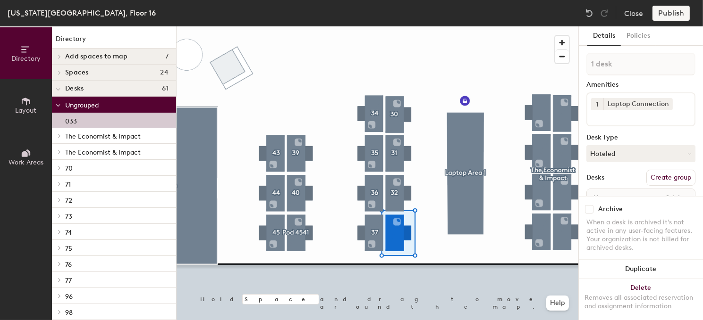
click at [650, 174] on button "Create group" at bounding box center [670, 178] width 49 height 16
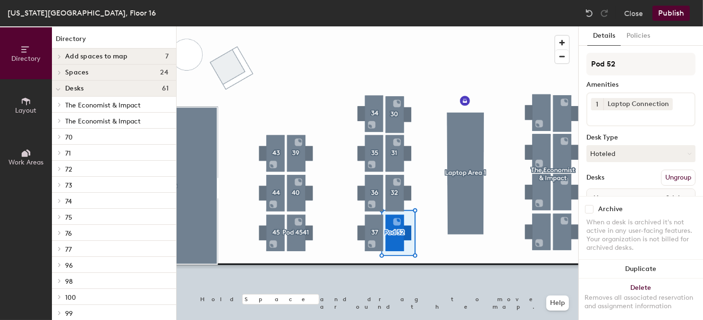
click at [540, 87] on div "Directory Layout Work Areas Directory Add spaces to map 7 Conference room 1 Fac…" at bounding box center [351, 173] width 703 height 294
type input "33"
click at [430, 26] on div at bounding box center [378, 26] width 402 height 0
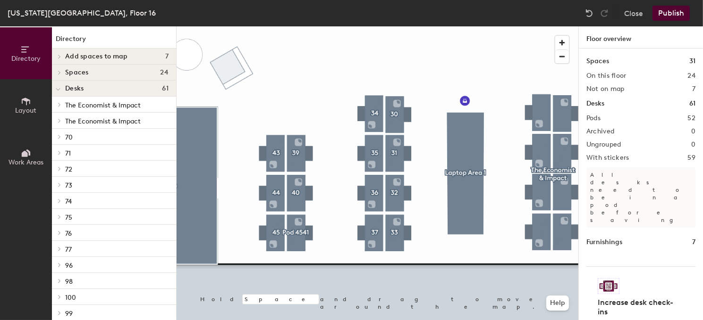
click at [546, 26] on div at bounding box center [378, 26] width 402 height 0
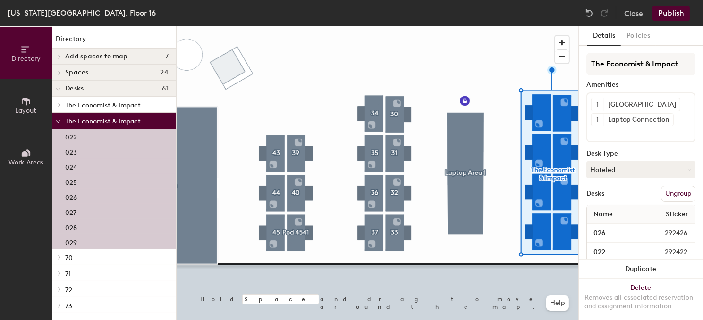
click at [661, 186] on button "Ungroup" at bounding box center [678, 194] width 34 height 16
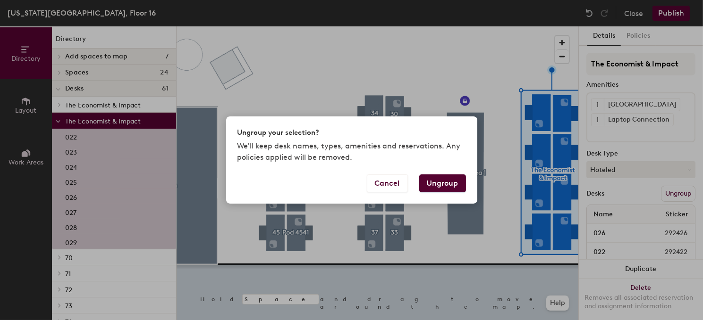
click at [427, 181] on button "Ungroup" at bounding box center [442, 184] width 47 height 18
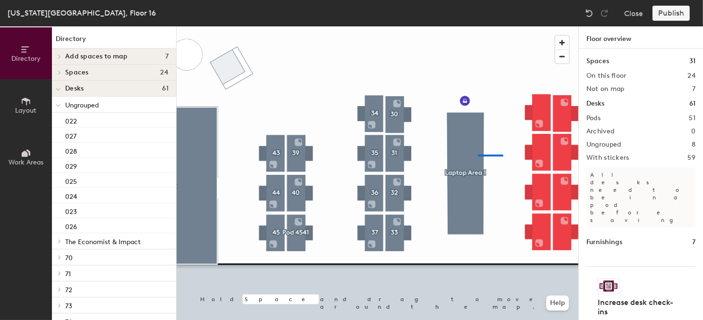
click at [478, 26] on div at bounding box center [378, 26] width 402 height 0
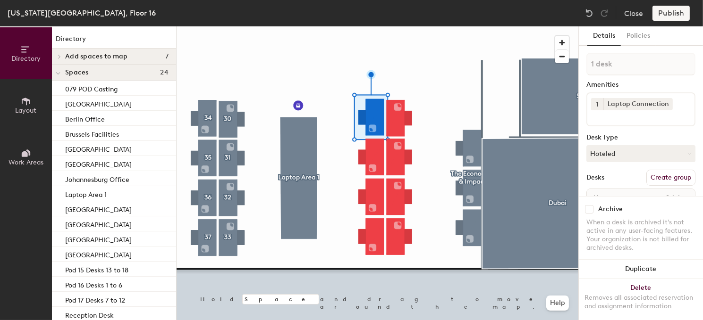
drag, startPoint x: 661, startPoint y: 176, endPoint x: 649, endPoint y: 138, distance: 39.6
click at [658, 169] on div "1 desk Amenities 1 Laptop Connection Desk Type Hoteled Desks Create group Name …" at bounding box center [640, 143] width 109 height 180
click at [662, 175] on button "Create group" at bounding box center [670, 178] width 49 height 16
drag, startPoint x: 630, startPoint y: 61, endPoint x: 563, endPoint y: 59, distance: 66.6
click at [563, 59] on div "Directory Layout Work Areas Directory Add spaces to map 7 Conference room 1 Fac…" at bounding box center [351, 173] width 703 height 294
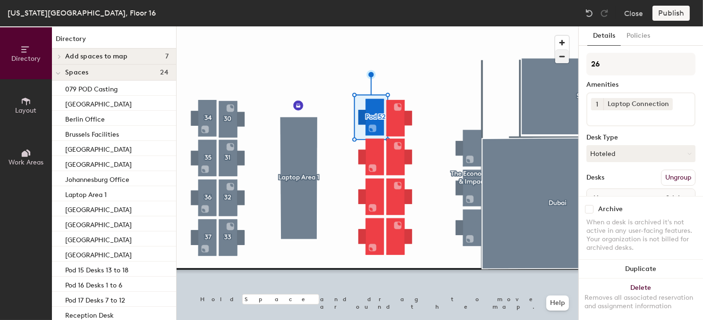
type input "26"
click at [374, 26] on div at bounding box center [378, 26] width 402 height 0
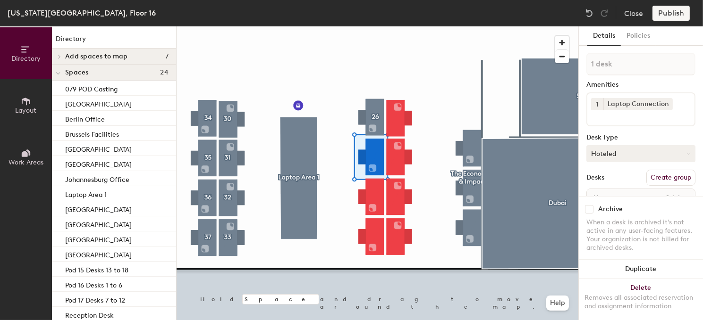
drag, startPoint x: 649, startPoint y: 176, endPoint x: 646, endPoint y: 161, distance: 15.0
click at [648, 170] on button "Create group" at bounding box center [670, 178] width 49 height 16
click at [556, 69] on div "Directory Layout Work Areas Directory Add spaces to map 7 Conference room 1 Fac…" at bounding box center [351, 173] width 703 height 294
type input "27"
drag, startPoint x: 631, startPoint y: 65, endPoint x: 581, endPoint y: 67, distance: 50.6
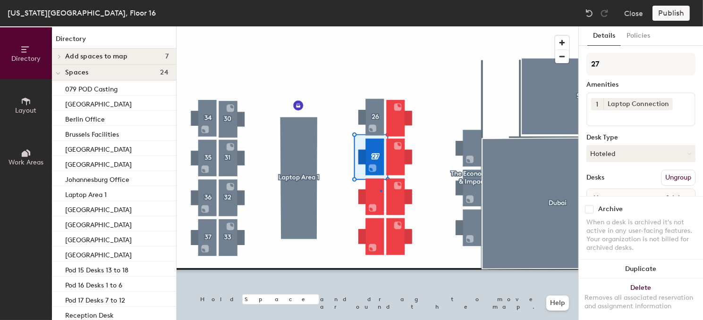
click at [380, 26] on div at bounding box center [378, 26] width 402 height 0
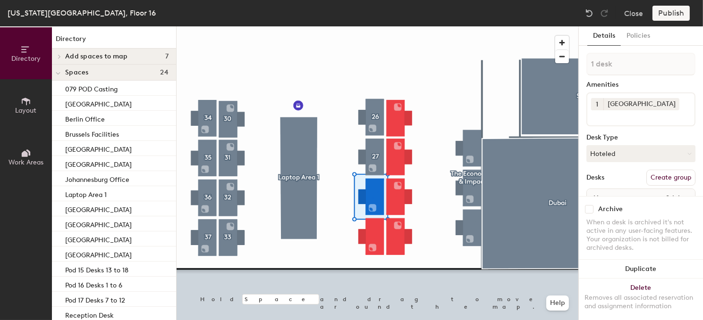
drag, startPoint x: 651, startPoint y: 176, endPoint x: 649, endPoint y: 169, distance: 6.9
click at [651, 172] on button "Create group" at bounding box center [670, 178] width 49 height 16
click at [560, 66] on div "Directory Layout Work Areas Directory Add spaces to map 7 Conference room 1 Fac…" at bounding box center [351, 173] width 703 height 294
type input "28"
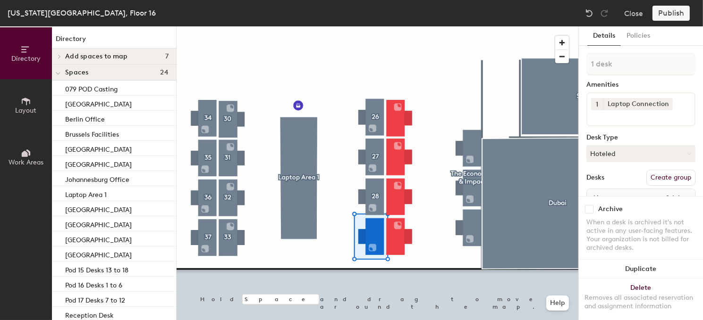
click at [652, 176] on button "Create group" at bounding box center [670, 178] width 49 height 16
click at [537, 71] on div "Directory Layout Work Areas Directory Add spaces to map 7 Conference room 1 Fac…" at bounding box center [351, 173] width 703 height 294
type input "29"
click at [669, 176] on button "Ungroup" at bounding box center [678, 178] width 34 height 16
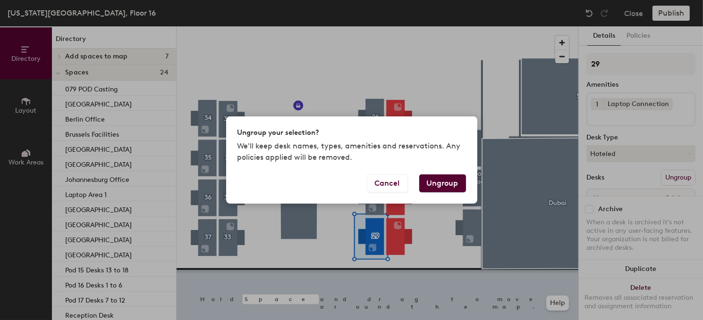
click at [436, 180] on button "Ungroup" at bounding box center [442, 184] width 47 height 18
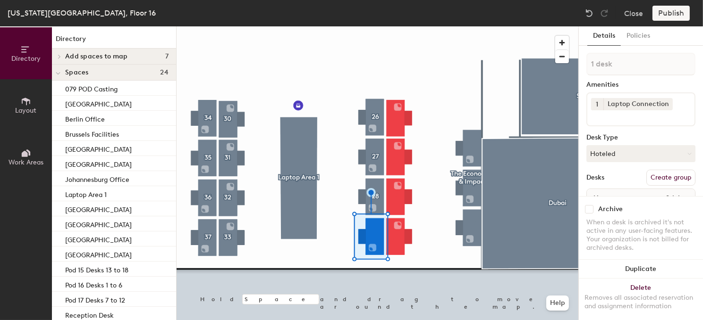
click at [666, 177] on button "Create group" at bounding box center [670, 178] width 49 height 16
click at [570, 70] on div "Directory Layout Work Areas Directory Add spaces to map 7 Conference room 1 Fac…" at bounding box center [351, 173] width 703 height 294
type input "1"
type input "29"
drag, startPoint x: 620, startPoint y: 60, endPoint x: 580, endPoint y: 79, distance: 44.1
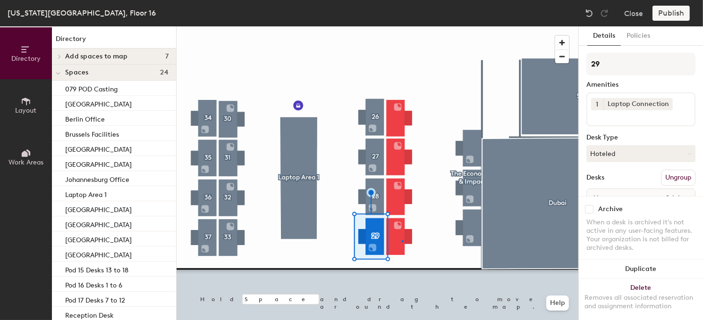
click at [402, 26] on div at bounding box center [378, 26] width 402 height 0
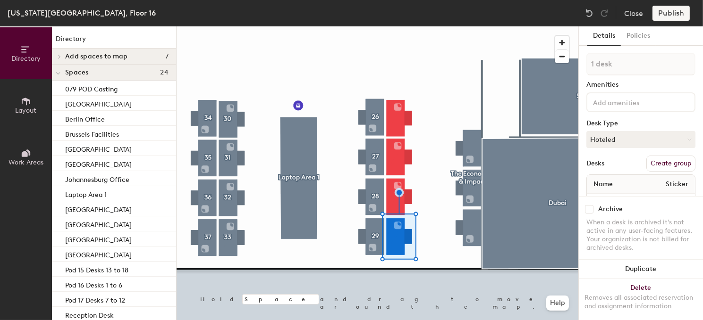
click at [674, 161] on button "Create group" at bounding box center [670, 164] width 49 height 16
type input "P"
type input "25"
click at [391, 26] on div at bounding box center [378, 26] width 402 height 0
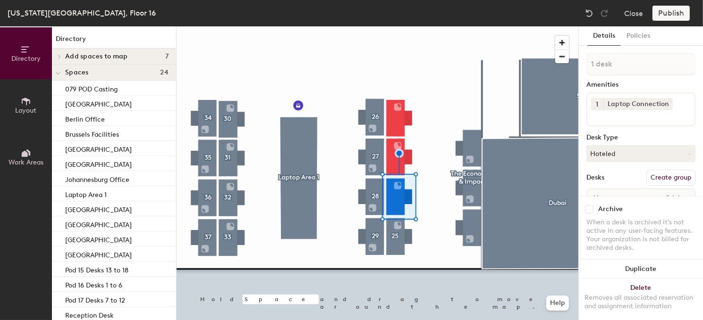
click at [680, 180] on button "Create group" at bounding box center [670, 178] width 49 height 16
click at [549, 65] on div "Directory Layout Work Areas Directory Add spaces to map 7 Conference room 1 Fac…" at bounding box center [351, 173] width 703 height 294
type input "24"
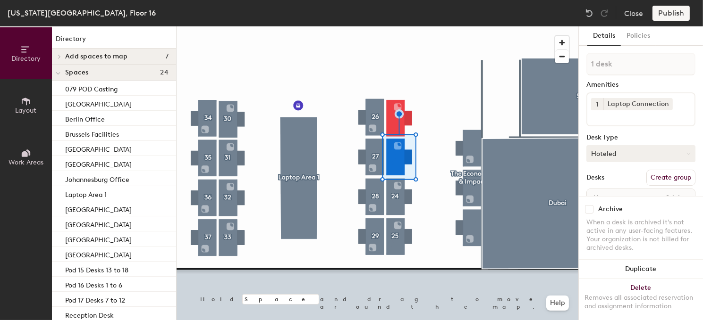
drag, startPoint x: 658, startPoint y: 177, endPoint x: 651, endPoint y: 161, distance: 17.3
click at [658, 176] on button "Create group" at bounding box center [670, 178] width 49 height 16
click at [566, 67] on div "Directory Layout Work Areas Directory Add spaces to map 7 Conference room 1 Fac…" at bounding box center [351, 173] width 703 height 294
type input "23"
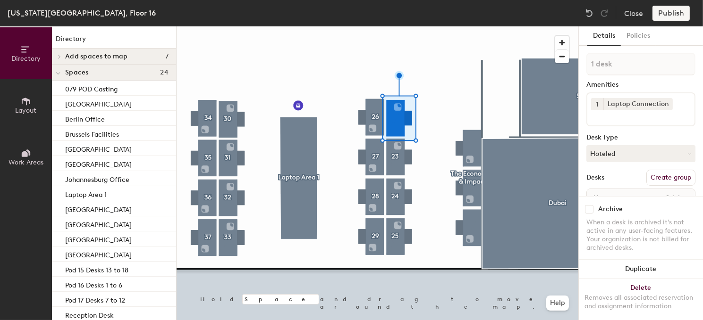
click at [653, 172] on button "Create group" at bounding box center [670, 178] width 49 height 16
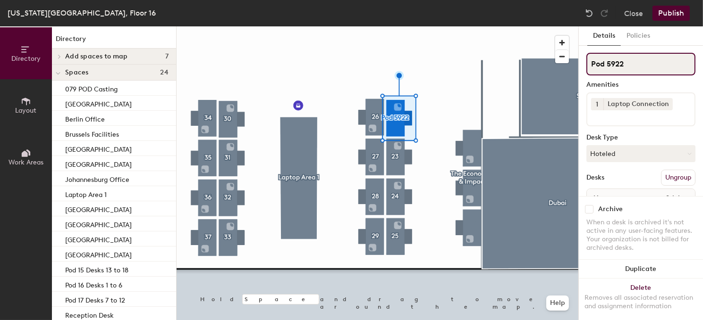
click at [568, 72] on div "Directory Layout Work Areas Directory Add spaces to map 7 Conference room 1 Fac…" at bounding box center [351, 173] width 703 height 294
type input "22"
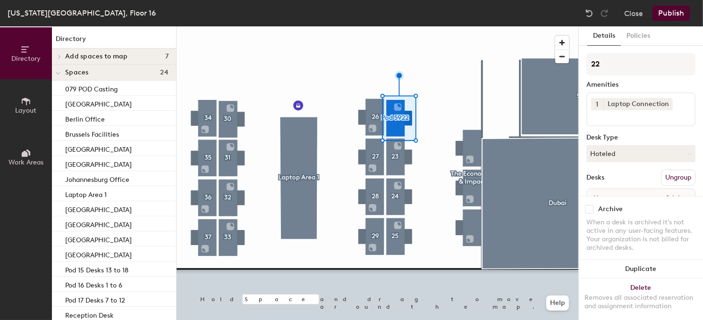
click at [471, 26] on div at bounding box center [378, 26] width 402 height 0
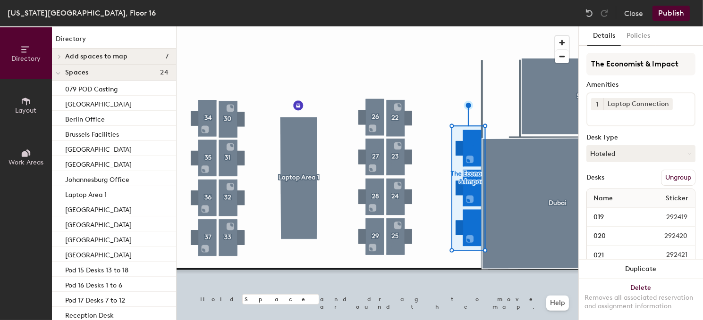
click at [671, 176] on button "Ungroup" at bounding box center [678, 178] width 34 height 16
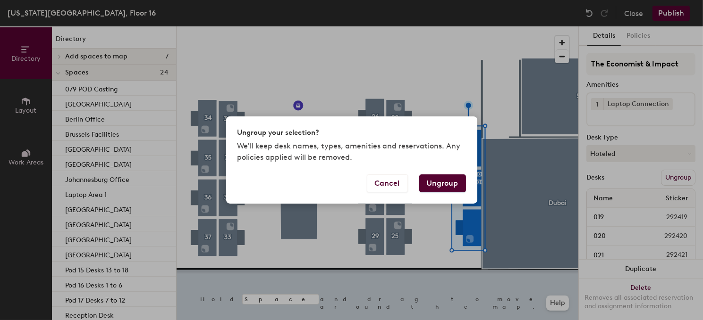
click at [437, 184] on button "Ungroup" at bounding box center [442, 184] width 47 height 18
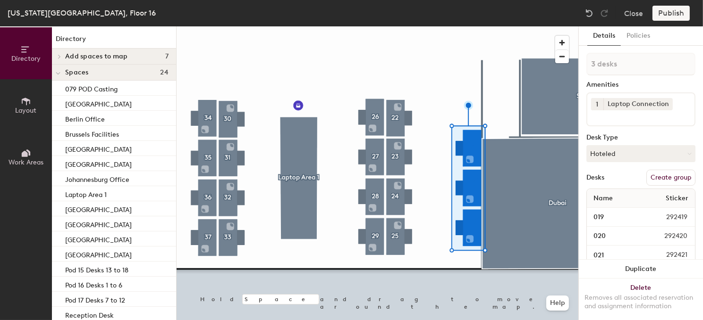
click at [429, 26] on div at bounding box center [378, 26] width 402 height 0
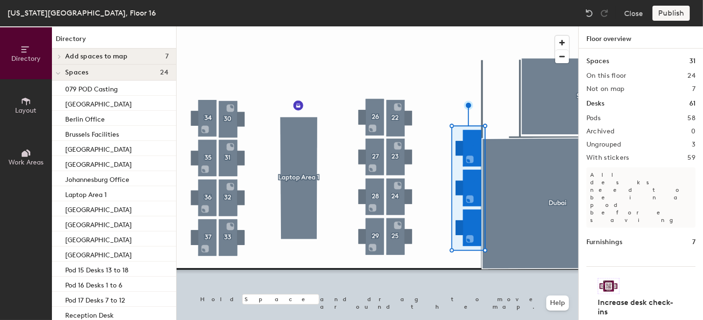
click at [470, 26] on div at bounding box center [378, 26] width 402 height 0
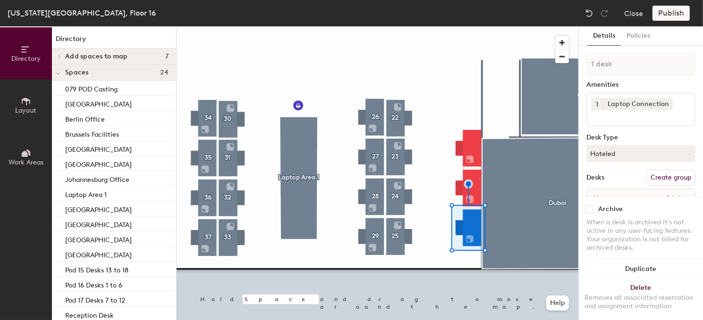
click at [649, 176] on button "Create group" at bounding box center [670, 178] width 49 height 16
click at [542, 71] on div "Directory Layout Work Areas Directory Add spaces to map 7 Conference room 1 Fac…" at bounding box center [351, 173] width 703 height 294
type input "21"
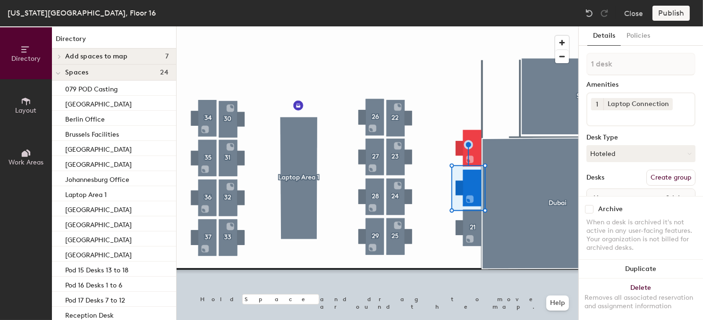
click at [677, 174] on button "Create group" at bounding box center [670, 178] width 49 height 16
click at [560, 71] on div "Directory Layout Work Areas Directory Add spaces to map 7 Conference room 1 Fac…" at bounding box center [351, 173] width 703 height 294
type input "20"
drag, startPoint x: 634, startPoint y: 67, endPoint x: 474, endPoint y: 156, distance: 183.6
click at [474, 26] on div at bounding box center [378, 26] width 402 height 0
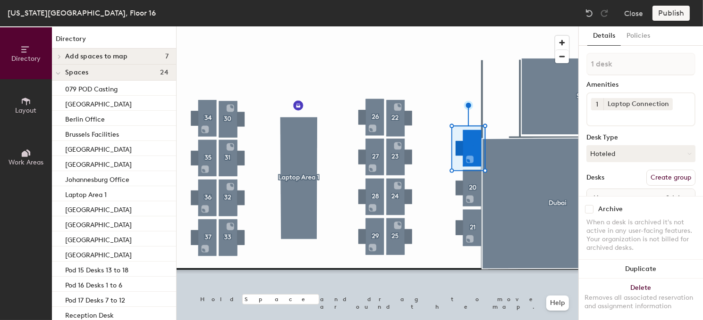
click at [655, 175] on button "Create group" at bounding box center [670, 178] width 49 height 16
click at [567, 72] on div "Directory Layout Work Areas Directory Add spaces to map 7 Conference room 1 Fac…" at bounding box center [351, 173] width 703 height 294
type input "19"
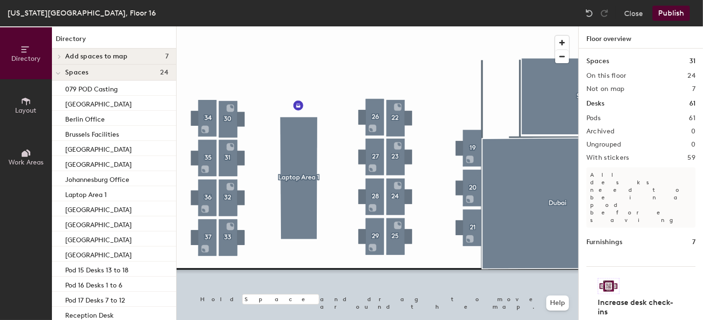
click at [675, 13] on button "Publish" at bounding box center [670, 13] width 37 height 15
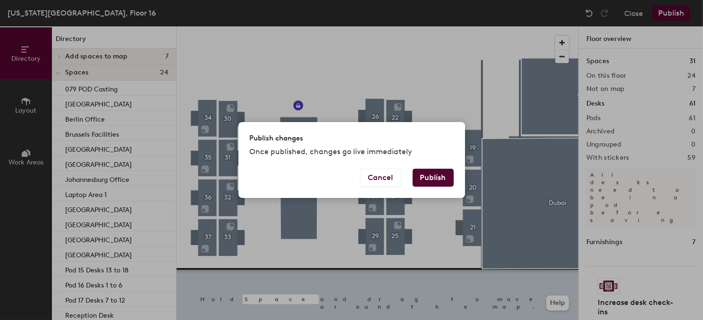
click at [422, 181] on button "Publish" at bounding box center [433, 178] width 41 height 18
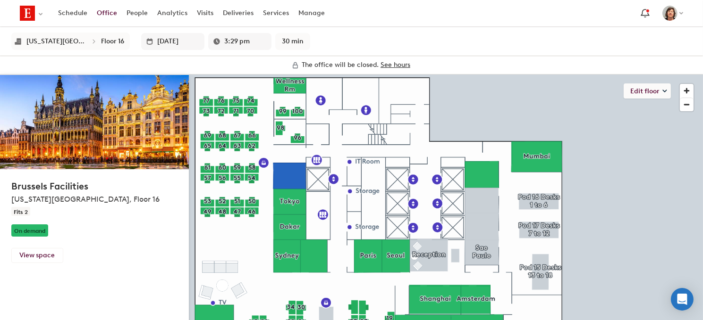
click at [114, 218] on div "Brussels Facilities New York City, Floor 16 Fits 2 On demand" at bounding box center [94, 208] width 166 height 79
click at [634, 88] on button "Edit floor" at bounding box center [647, 91] width 47 height 15
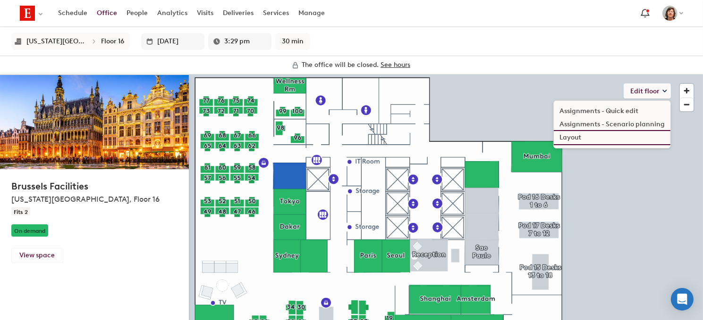
click at [579, 135] on li "Layout" at bounding box center [612, 137] width 117 height 13
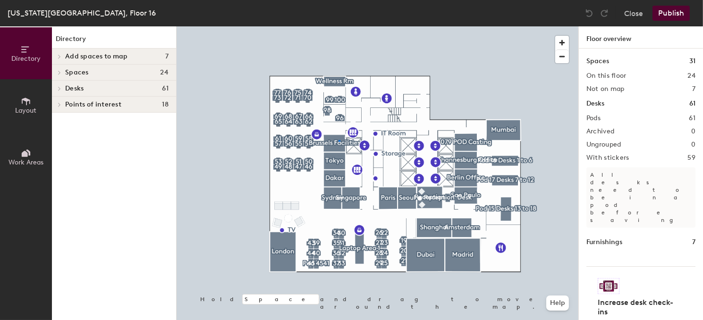
click at [338, 26] on div at bounding box center [378, 26] width 402 height 0
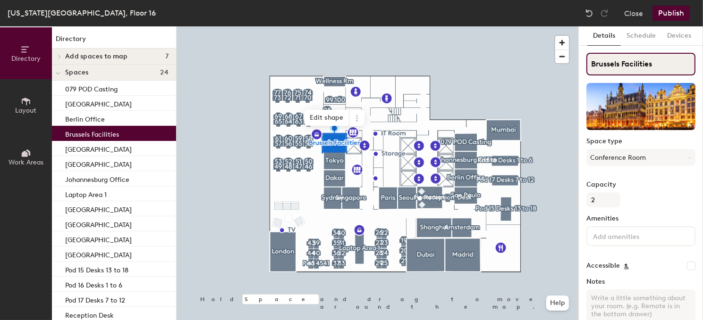
drag, startPoint x: 654, startPoint y: 63, endPoint x: 619, endPoint y: 66, distance: 35.5
click at [619, 66] on input "Brussels Facilities" at bounding box center [640, 64] width 109 height 23
type input "[GEOGRAPHIC_DATA]"
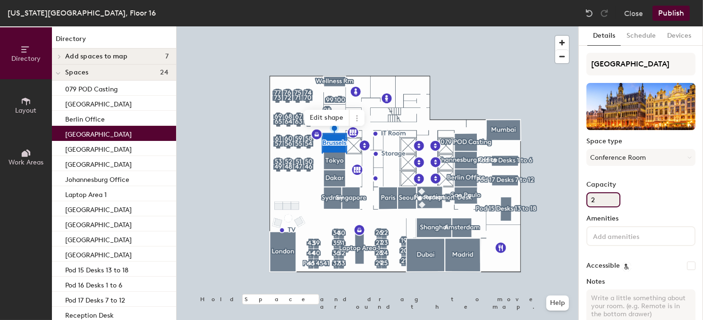
click at [601, 200] on input "2" at bounding box center [603, 200] width 34 height 15
type input "4"
click at [559, 26] on div at bounding box center [378, 26] width 402 height 0
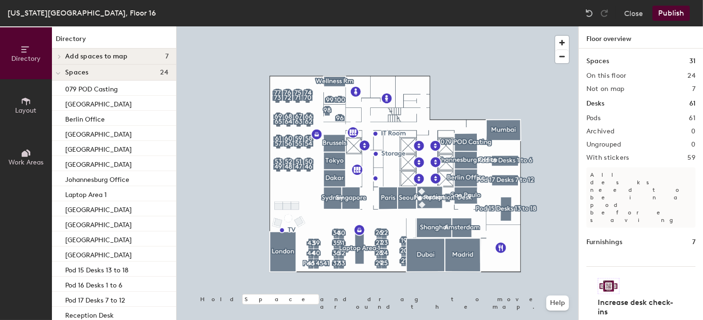
click at [669, 13] on button "Publish" at bounding box center [670, 13] width 37 height 15
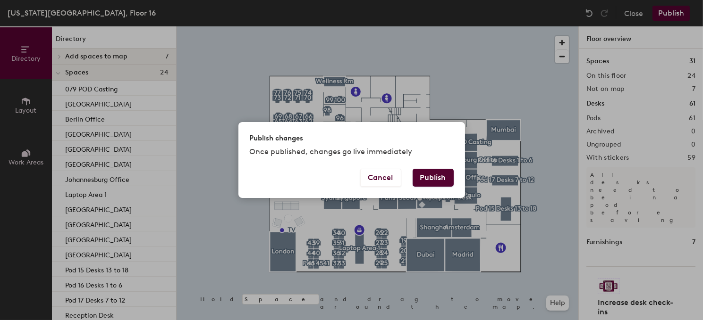
click at [443, 177] on button "Publish" at bounding box center [433, 178] width 41 height 18
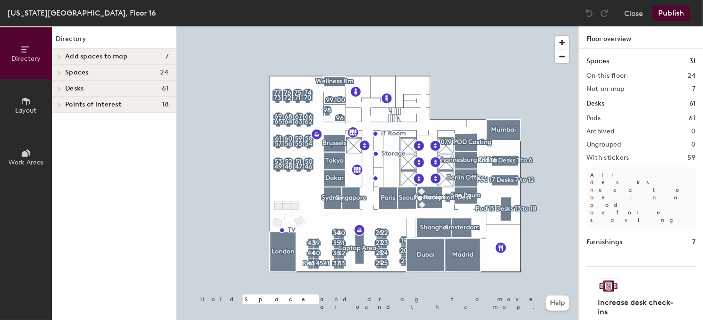
click at [331, 26] on div at bounding box center [378, 26] width 402 height 0
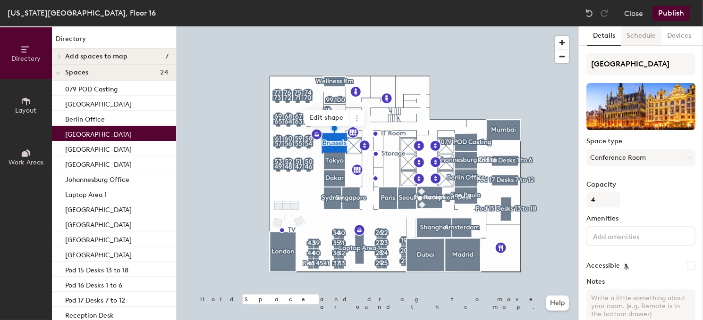
click at [643, 36] on button "Schedule" at bounding box center [641, 35] width 41 height 19
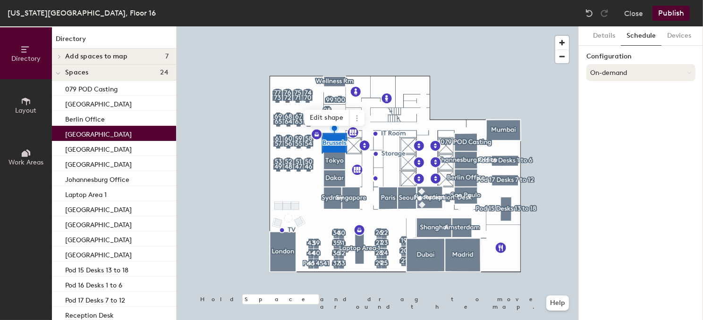
click at [610, 68] on button "On-demand" at bounding box center [640, 72] width 109 height 17
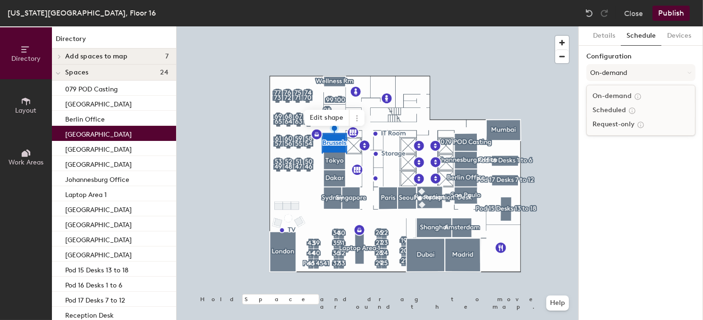
click at [613, 110] on div "Scheduled" at bounding box center [641, 110] width 108 height 14
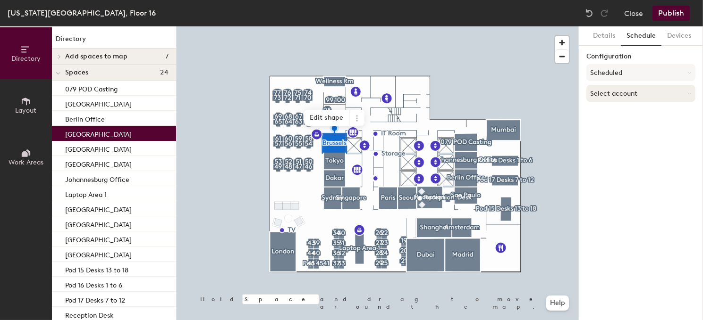
click at [622, 94] on button "Select account" at bounding box center [640, 93] width 109 height 17
click at [616, 117] on div "Google Apps" at bounding box center [641, 117] width 108 height 14
click at [600, 135] on button "Select a calendar" at bounding box center [640, 130] width 109 height 17
click at [669, 15] on button "Publish" at bounding box center [670, 13] width 37 height 15
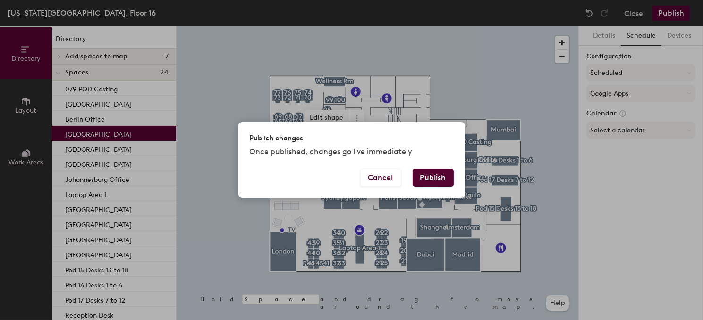
click at [443, 178] on button "Publish" at bounding box center [433, 178] width 41 height 18
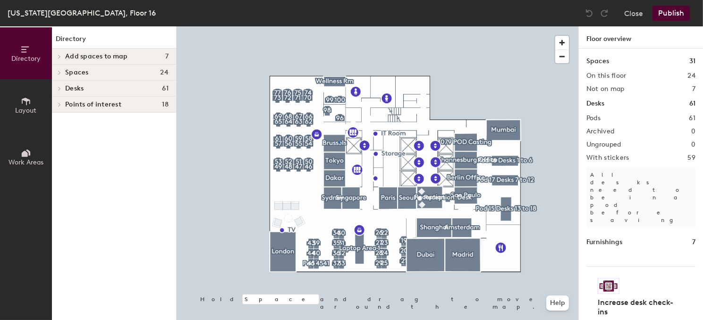
click at [338, 26] on div at bounding box center [378, 26] width 402 height 0
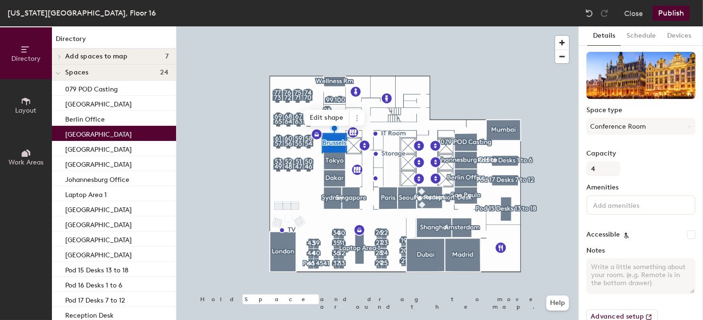
scroll to position [50, 0]
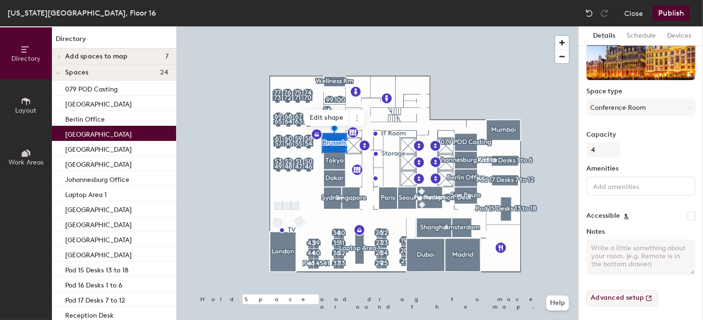
click at [620, 295] on button "Advanced setup" at bounding box center [621, 299] width 71 height 16
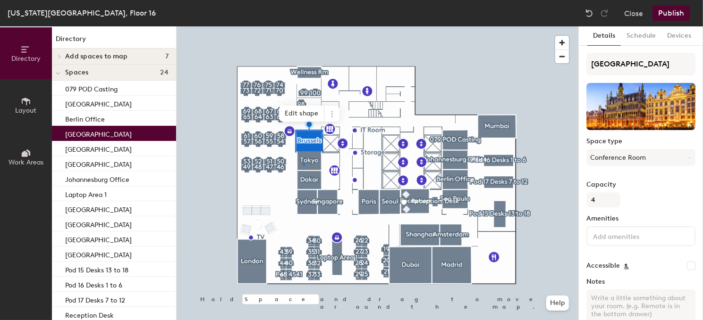
click at [304, 26] on div at bounding box center [378, 26] width 402 height 0
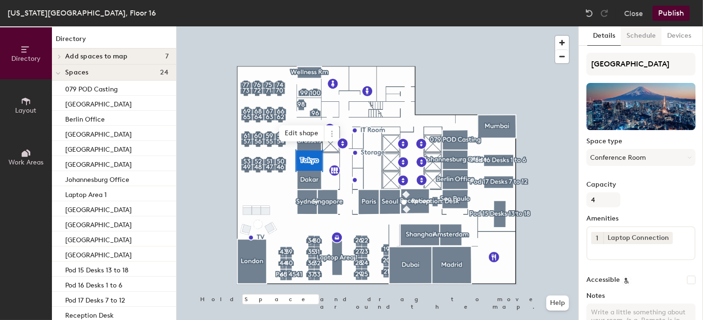
click at [638, 34] on button "Schedule" at bounding box center [641, 35] width 41 height 19
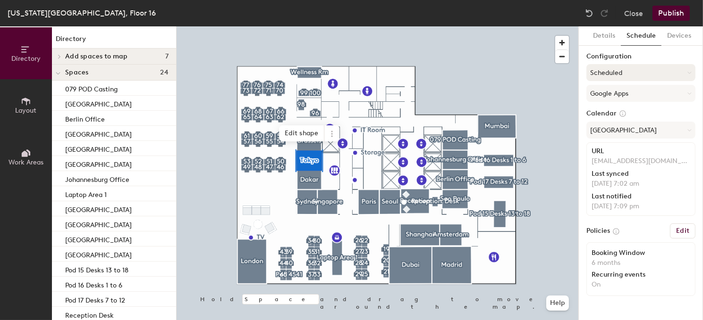
click at [657, 72] on button "Scheduled" at bounding box center [640, 72] width 109 height 17
click at [622, 94] on div "On-demand" at bounding box center [641, 96] width 108 height 14
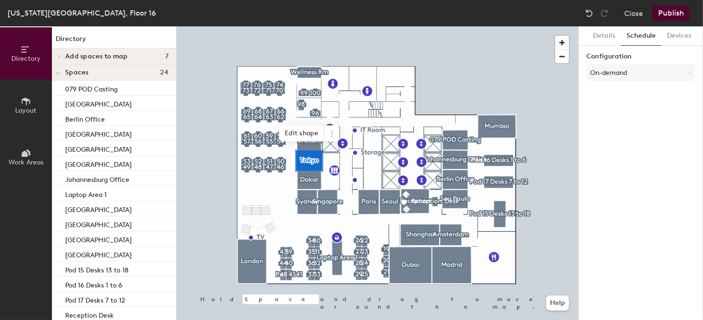
click at [312, 26] on div at bounding box center [378, 26] width 402 height 0
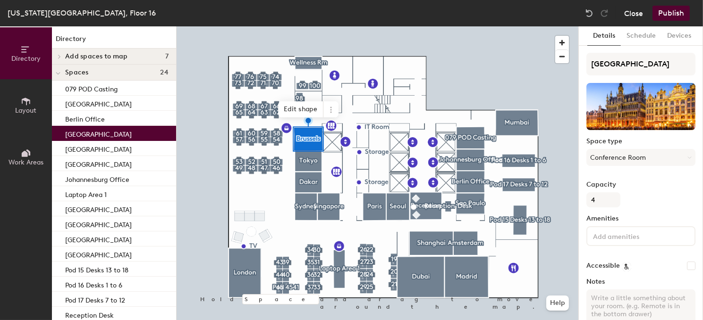
click at [634, 13] on button "Close" at bounding box center [633, 13] width 19 height 15
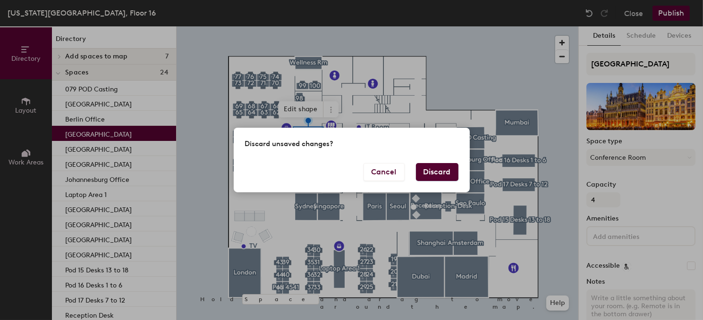
click at [430, 174] on button "Discard" at bounding box center [437, 172] width 42 height 18
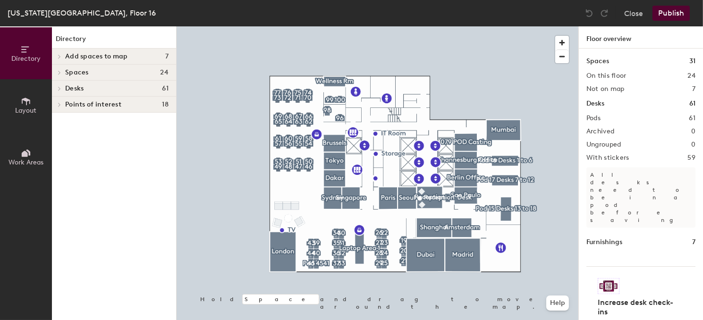
click at [333, 26] on div at bounding box center [378, 26] width 402 height 0
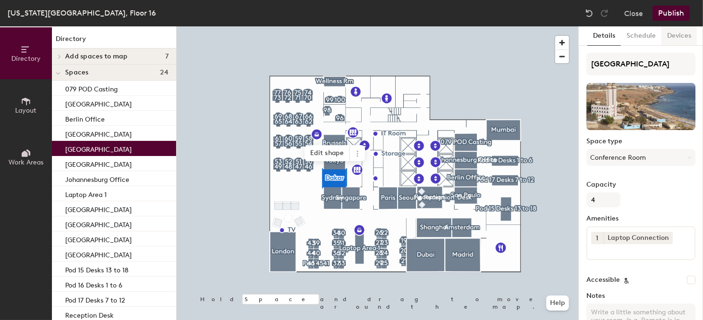
click at [677, 37] on button "Devices" at bounding box center [678, 35] width 35 height 19
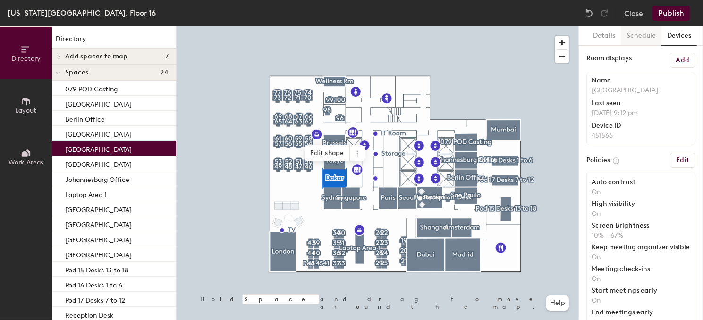
click at [637, 34] on button "Schedule" at bounding box center [641, 35] width 41 height 19
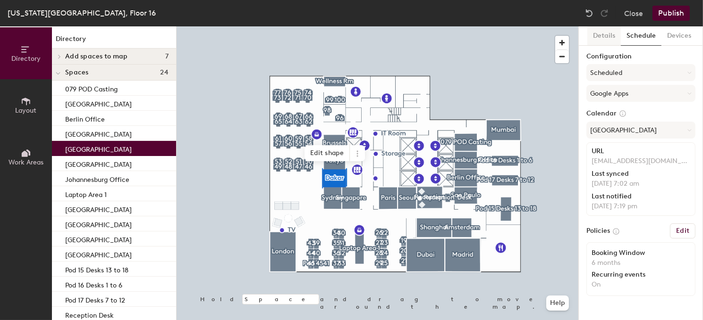
click at [600, 33] on button "Details" at bounding box center [604, 35] width 34 height 19
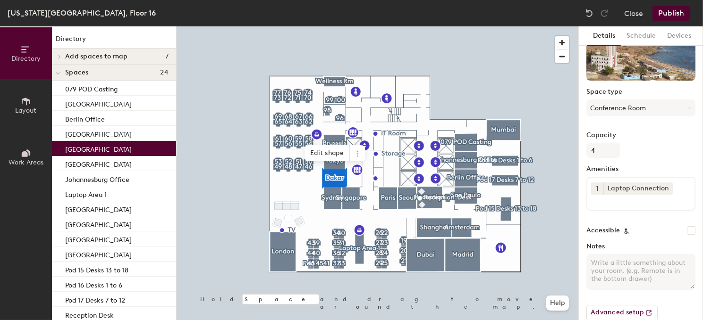
scroll to position [64, 0]
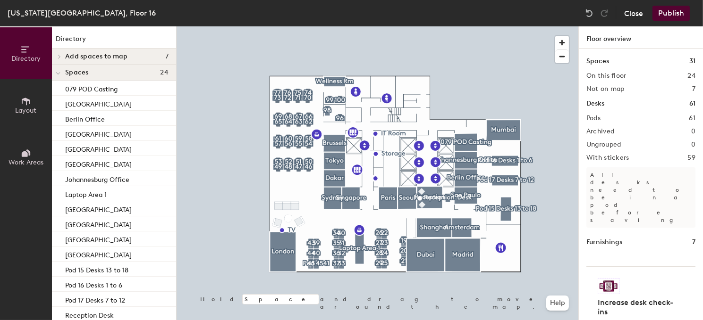
click at [640, 9] on button "Close" at bounding box center [633, 13] width 19 height 15
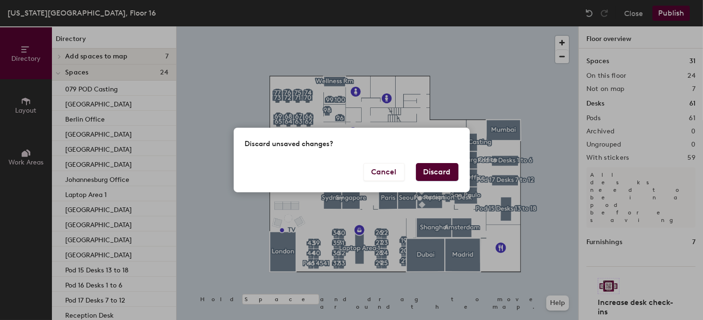
click at [439, 170] on button "Discard" at bounding box center [437, 172] width 42 height 18
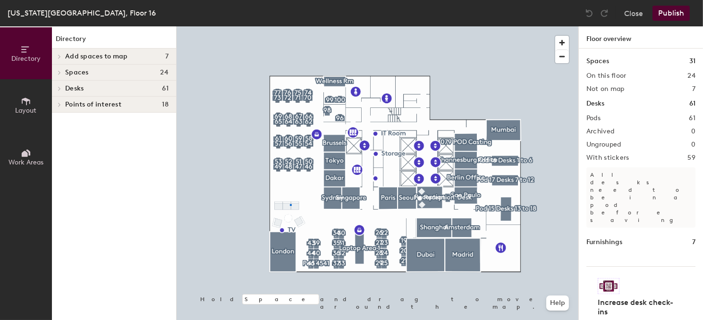
click at [289, 26] on div at bounding box center [378, 26] width 402 height 0
click at [26, 98] on icon at bounding box center [26, 101] width 10 height 10
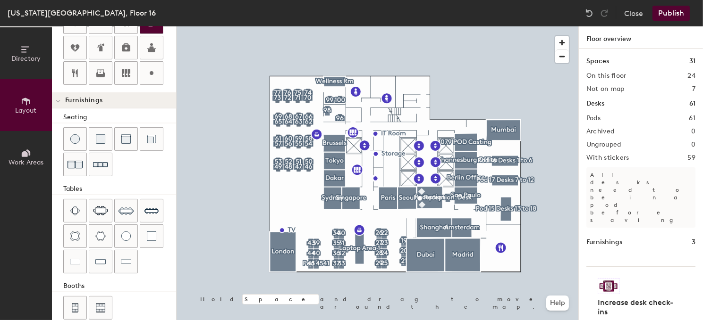
scroll to position [271, 0]
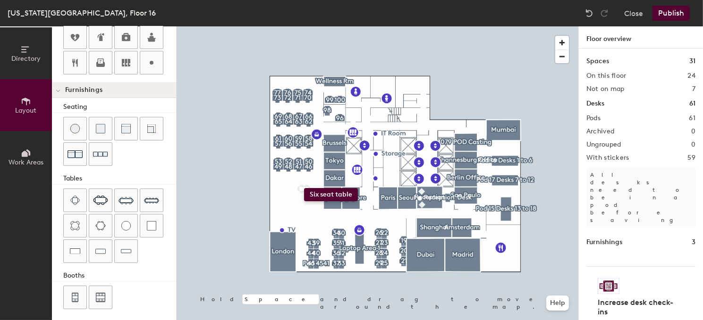
click at [304, 188] on div "Directory Layout Work Areas Layout Add space Resize Desks Points of Interest Fu…" at bounding box center [351, 173] width 703 height 294
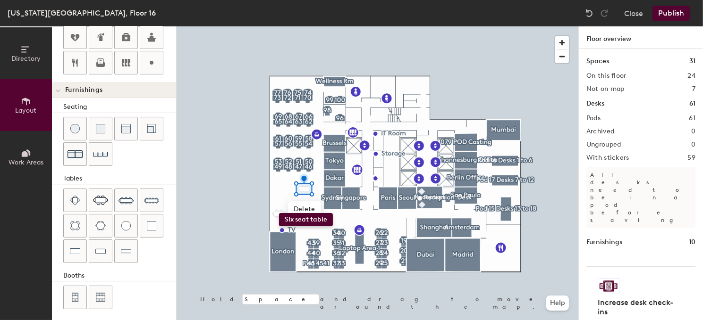
click at [279, 213] on div "Directory Layout Work Areas Layout Add space Resize Desks Points of Interest Fu…" at bounding box center [351, 173] width 703 height 294
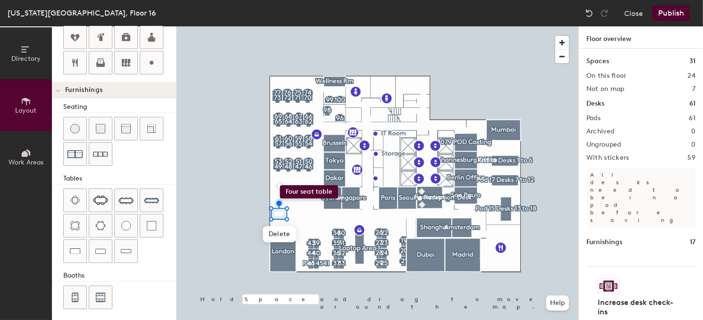
click at [279, 185] on div "Directory Layout Work Areas Layout Add space Resize Desks Points of Interest Fu…" at bounding box center [351, 173] width 703 height 294
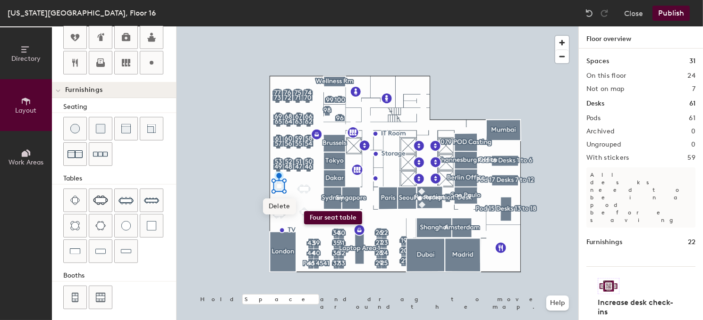
click at [304, 211] on div "Directory Layout Work Areas Layout Add space Resize Desks Points of Interest Fu…" at bounding box center [351, 173] width 703 height 294
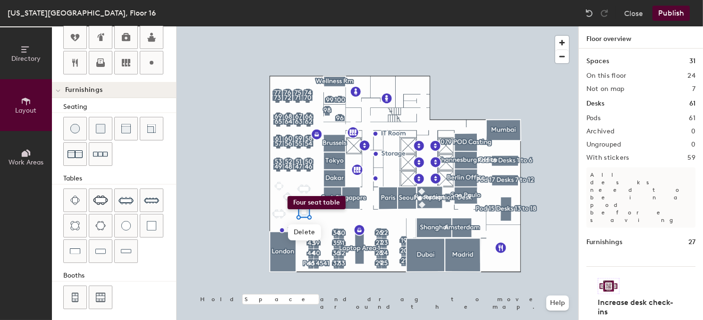
click at [287, 196] on div "Directory Layout Work Areas Layout Add space Resize Desks Points of Interest Fu…" at bounding box center [351, 173] width 703 height 294
drag, startPoint x: 74, startPoint y: 194, endPoint x: 200, endPoint y: 220, distance: 128.8
click at [200, 26] on div at bounding box center [378, 26] width 402 height 0
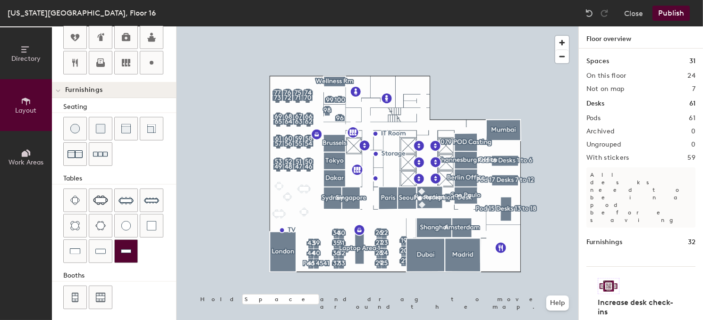
click at [128, 247] on img at bounding box center [126, 251] width 10 height 9
click at [280, 182] on div "Directory Layout Work Areas Layout Add space Resize Desks Points of Interest Fu…" at bounding box center [351, 173] width 703 height 294
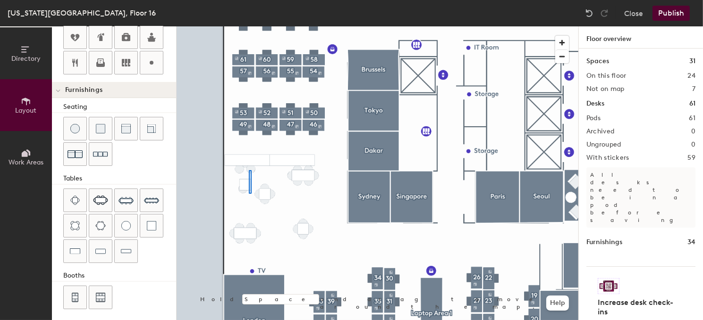
drag, startPoint x: 135, startPoint y: 244, endPoint x: 251, endPoint y: 185, distance: 130.5
click at [252, 26] on div at bounding box center [378, 26] width 402 height 0
click at [245, 194] on span "Delete" at bounding box center [251, 191] width 33 height 16
click at [243, 196] on span "Delete" at bounding box center [239, 191] width 33 height 16
click at [245, 185] on span "Delete" at bounding box center [245, 185] width 33 height 16
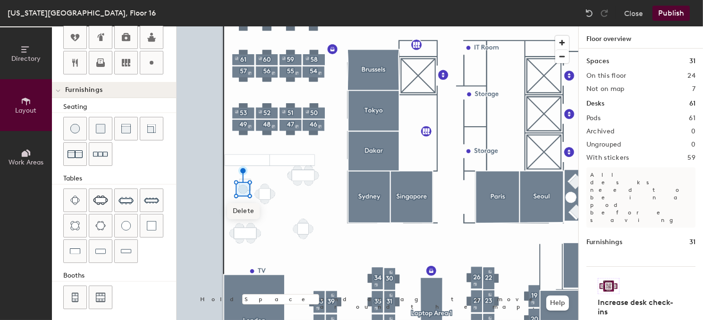
click at [242, 214] on span "Delete" at bounding box center [243, 211] width 33 height 16
click at [248, 207] on span "Delete" at bounding box center [245, 208] width 33 height 16
click at [304, 190] on span "Delete" at bounding box center [309, 192] width 33 height 16
click at [299, 189] on span "Delete" at bounding box center [297, 192] width 33 height 16
click at [293, 195] on span "Delete" at bounding box center [292, 198] width 33 height 16
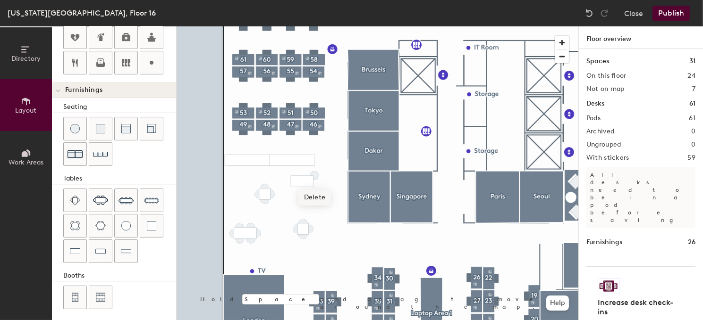
click at [312, 197] on span "Delete" at bounding box center [314, 198] width 33 height 16
click at [296, 26] on div at bounding box center [378, 26] width 402 height 0
type input "20"
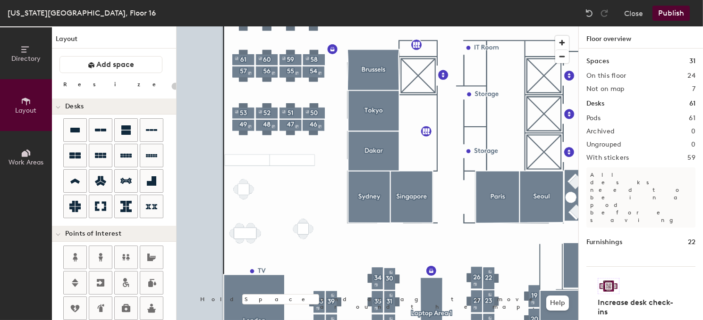
scroll to position [271, 0]
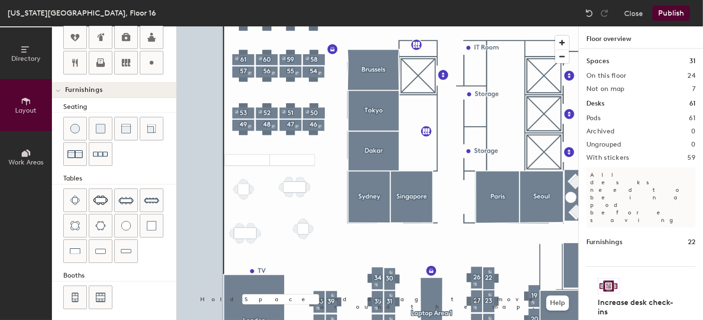
click at [295, 185] on div "Directory Layout Work Areas Layout Add space Resize Desks Points of Interest Fu…" at bounding box center [351, 173] width 703 height 294
click at [276, 217] on div "Directory Layout Work Areas Layout Add space Resize Desks Points of Interest Fu…" at bounding box center [351, 173] width 703 height 294
click at [298, 26] on div at bounding box center [378, 26] width 402 height 0
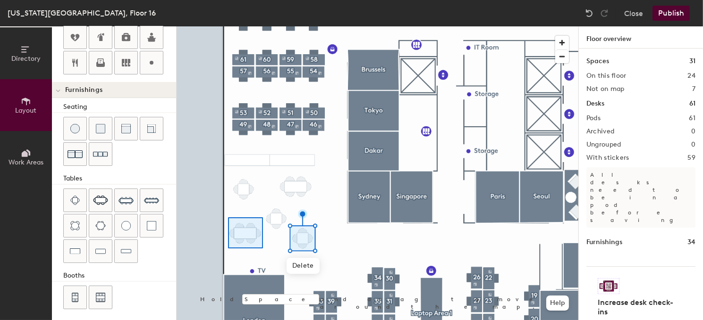
drag, startPoint x: 77, startPoint y: 197, endPoint x: 229, endPoint y: 219, distance: 153.6
click at [228, 26] on div at bounding box center [378, 26] width 402 height 0
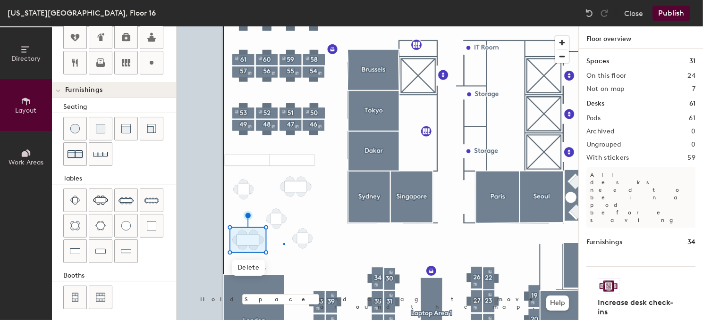
click at [283, 26] on div at bounding box center [378, 26] width 402 height 0
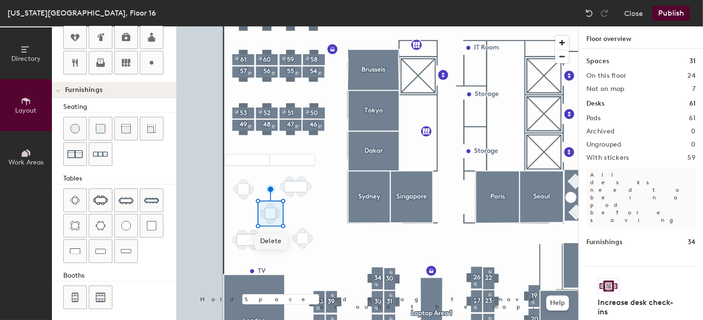
click at [315, 26] on div at bounding box center [378, 26] width 402 height 0
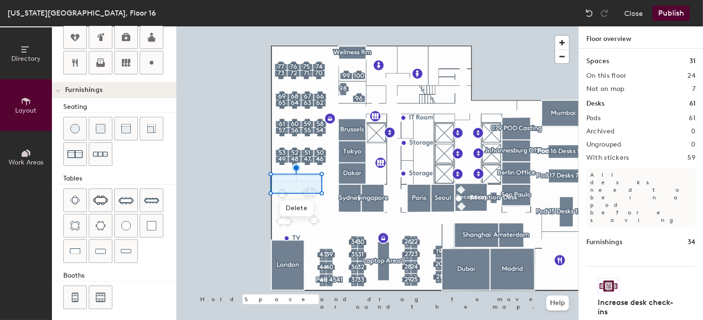
click at [245, 26] on div at bounding box center [378, 26] width 402 height 0
type input "20"
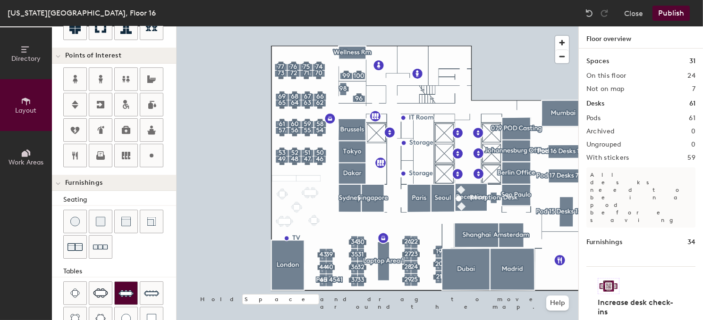
scroll to position [177, 0]
click at [24, 150] on icon at bounding box center [26, 153] width 10 height 10
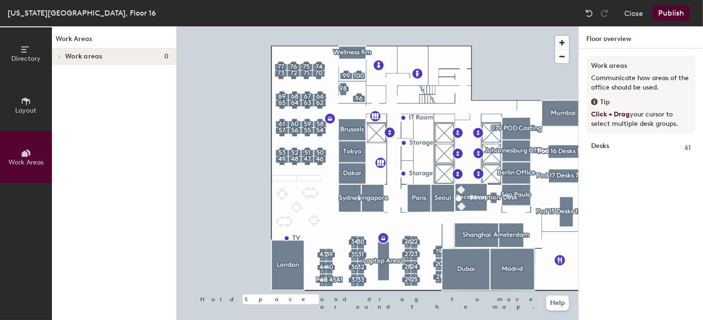
scroll to position [0, 0]
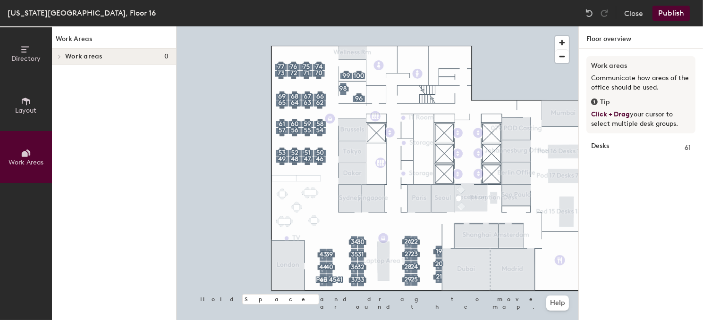
click at [97, 56] on span "Work areas" at bounding box center [83, 57] width 37 height 8
click at [287, 26] on div at bounding box center [378, 26] width 402 height 0
click at [275, 41] on button "Create work area" at bounding box center [281, 42] width 76 height 17
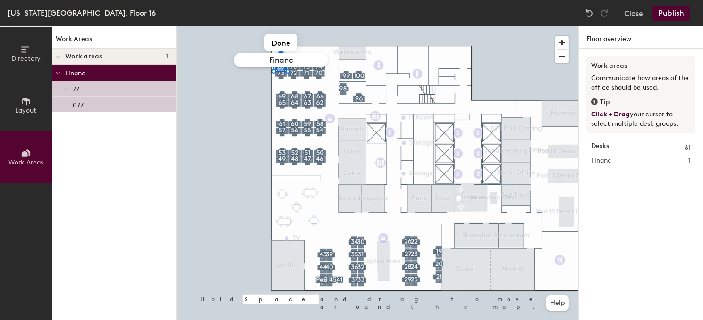
type input "Finance"
click at [181, 26] on div at bounding box center [378, 26] width 402 height 0
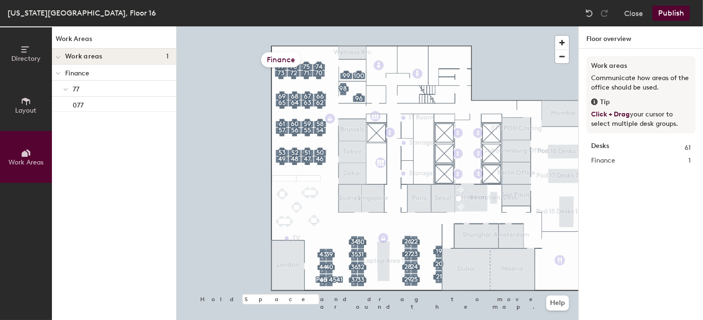
click at [280, 58] on div "Finance" at bounding box center [281, 59] width 40 height 15
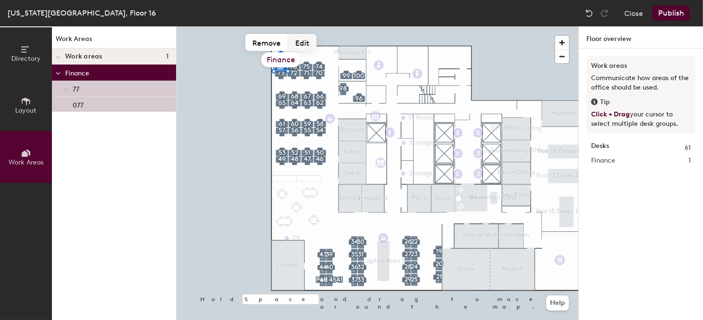
click at [302, 42] on button "Edit" at bounding box center [302, 42] width 28 height 17
drag, startPoint x: 254, startPoint y: 63, endPoint x: 239, endPoint y: 78, distance: 21.0
click at [239, 26] on div at bounding box center [378, 26] width 402 height 0
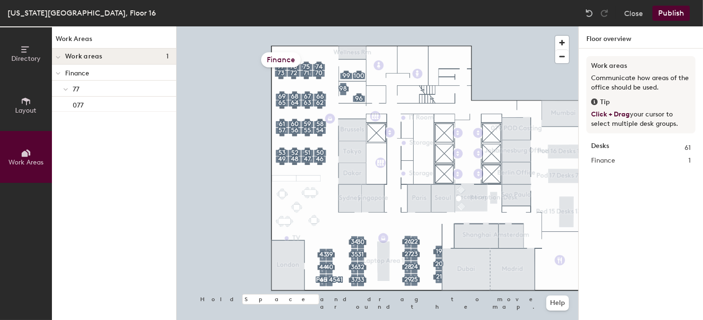
click at [272, 59] on div "Finance" at bounding box center [281, 59] width 40 height 15
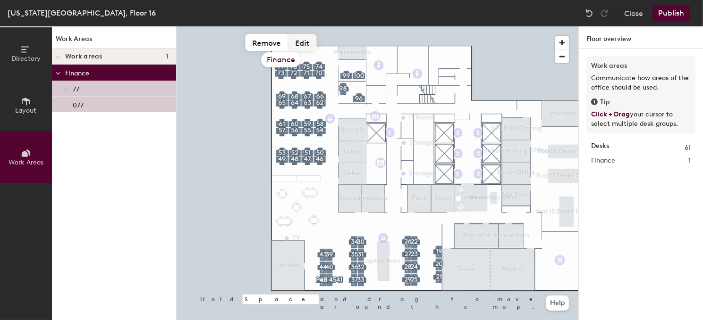
click at [311, 40] on button "Edit" at bounding box center [302, 42] width 28 height 17
click at [279, 60] on input "Finance" at bounding box center [281, 60] width 94 height 15
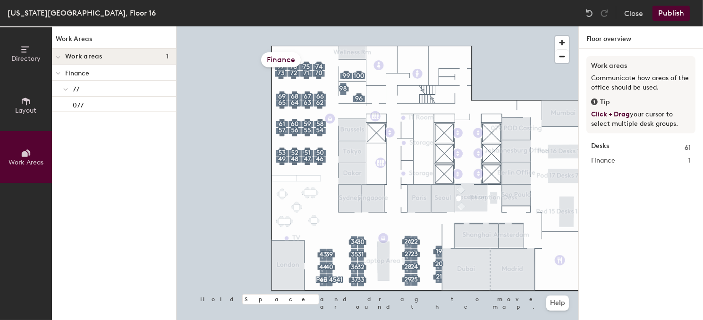
drag, startPoint x: 261, startPoint y: 57, endPoint x: 264, endPoint y: 61, distance: 5.7
click at [264, 61] on div "Finance" at bounding box center [281, 59] width 40 height 15
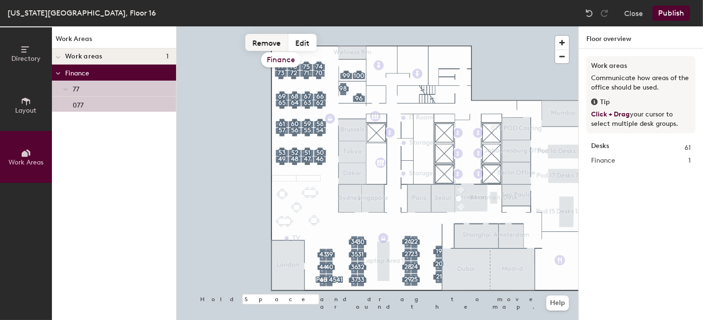
click at [263, 46] on button "Remove" at bounding box center [266, 42] width 43 height 17
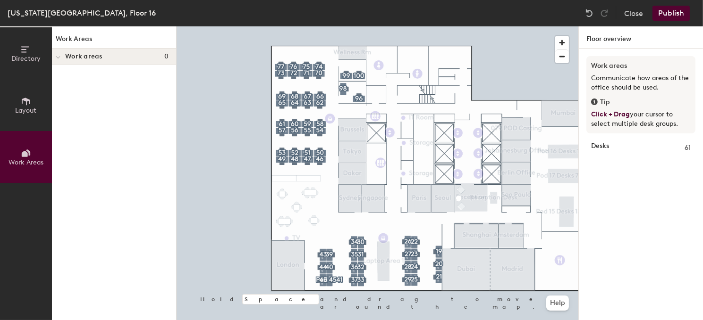
click at [111, 58] on h4 "Work areas 0" at bounding box center [116, 57] width 103 height 8
click at [593, 102] on icon at bounding box center [594, 102] width 7 height 7
click at [600, 112] on span "Click + Drag" at bounding box center [610, 114] width 39 height 8
click at [246, 26] on div at bounding box center [378, 26] width 402 height 0
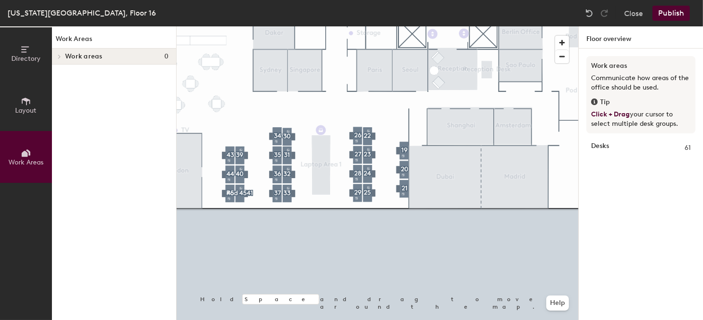
click at [683, 6] on div "[US_STATE][GEOGRAPHIC_DATA], Floor 16 Close Publish" at bounding box center [351, 13] width 703 height 26
click at [674, 11] on button "Publish" at bounding box center [670, 13] width 37 height 15
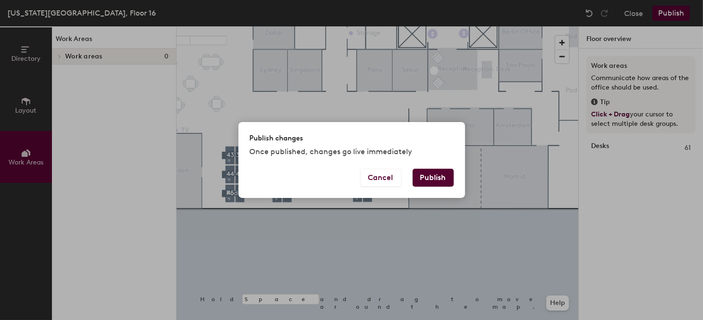
click at [437, 178] on button "Publish" at bounding box center [433, 178] width 41 height 18
